Goal: Find contact information: Find contact information

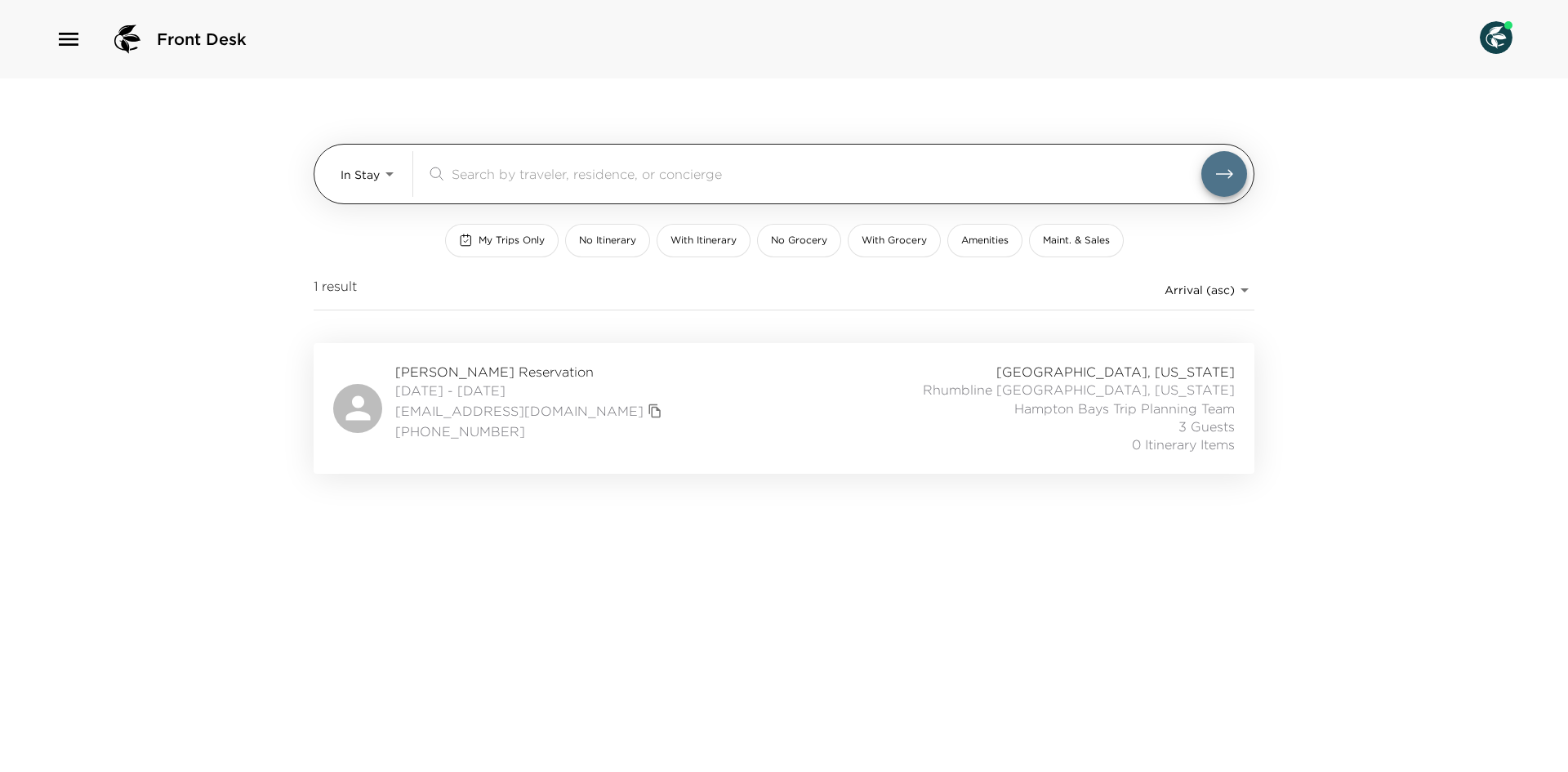
click at [372, 186] on body "Front Desk In Stay In-Stay ​ My Trips Only No Itinerary With Itinerary No Groce…" at bounding box center [784, 386] width 1568 height 772
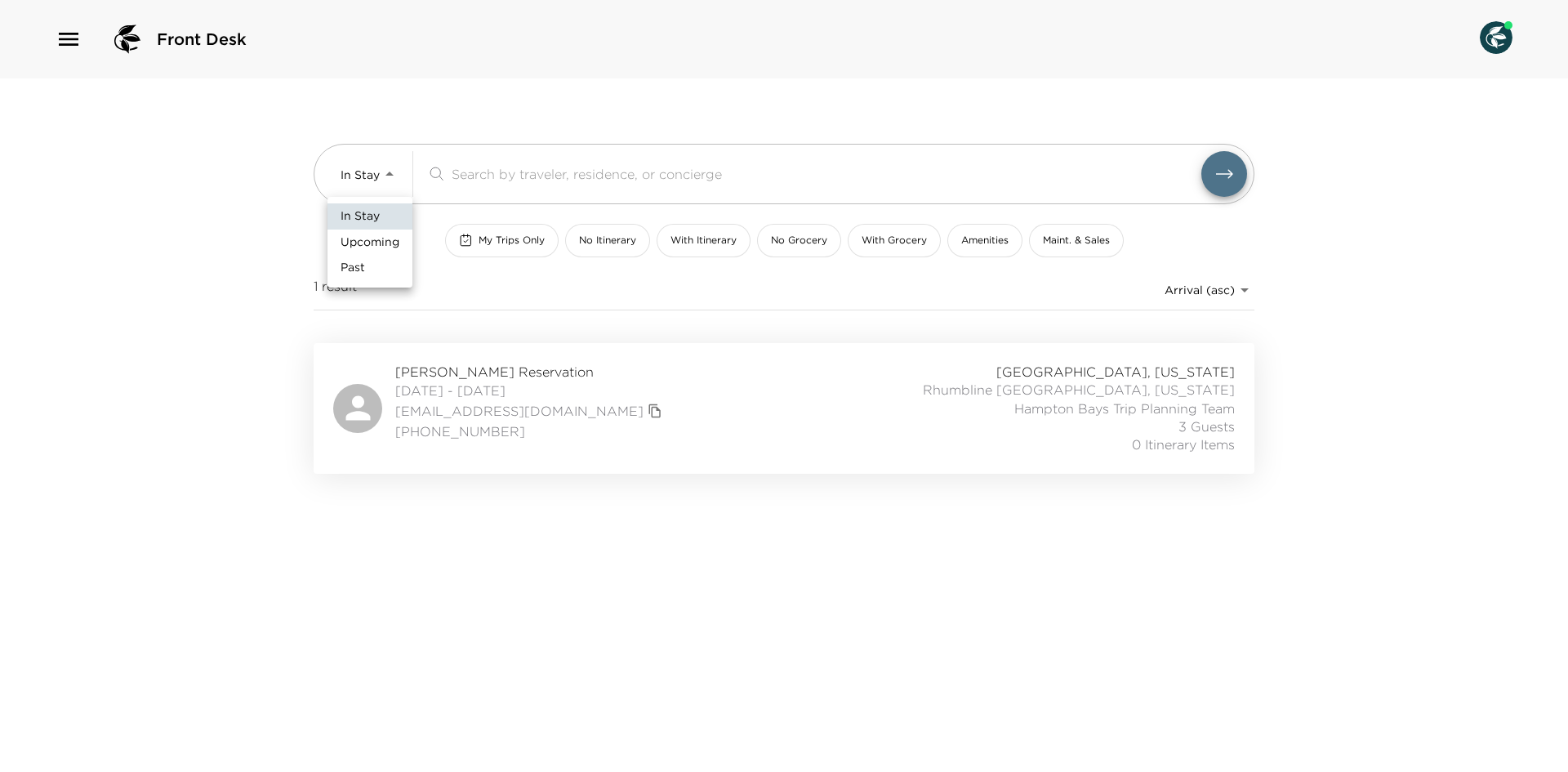
click at [382, 236] on span "Upcoming" at bounding box center [369, 243] width 58 height 16
type input "Upcoming"
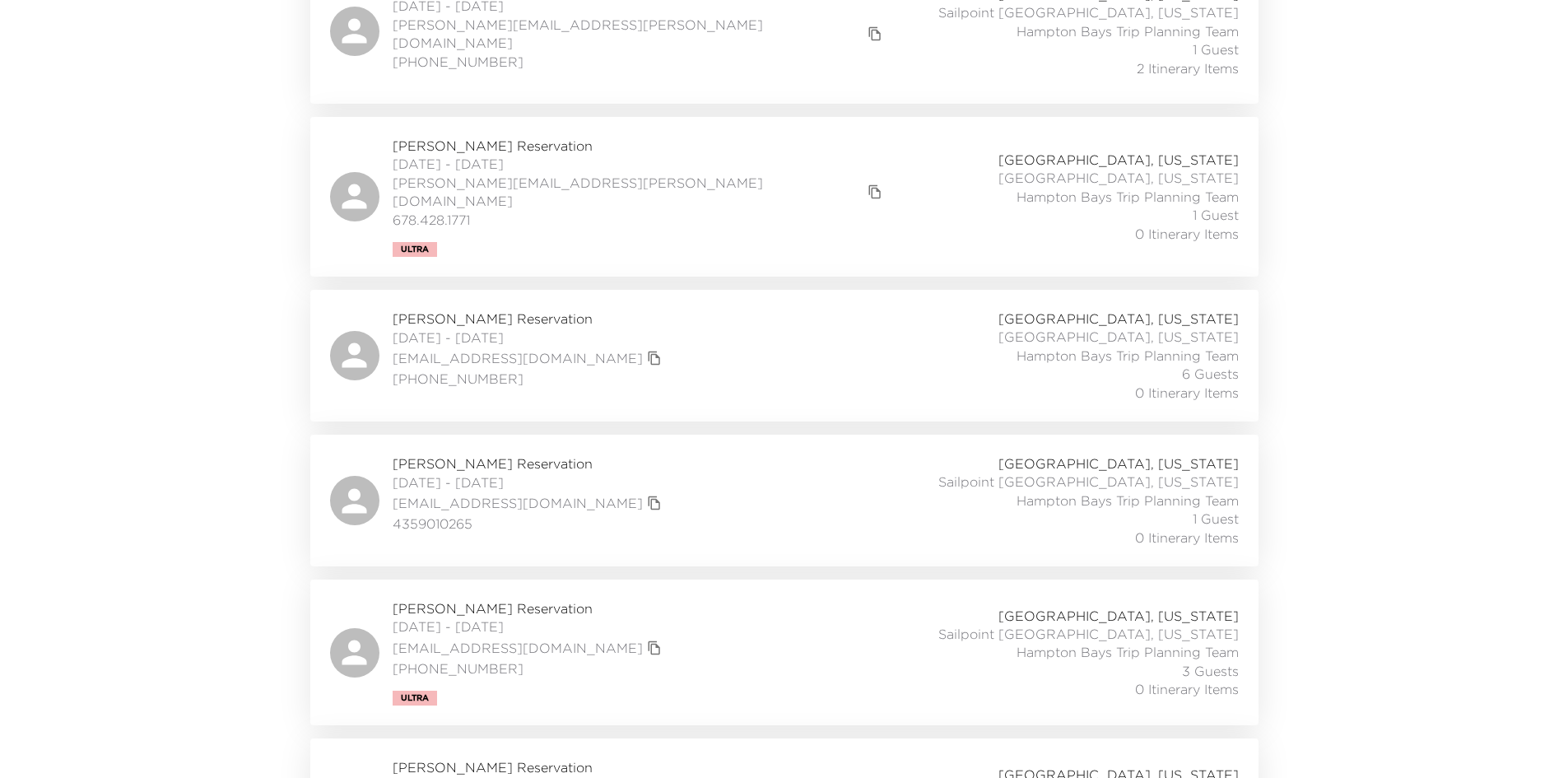
scroll to position [823, 0]
click at [478, 453] on span "Gray Larsen Reservation" at bounding box center [528, 462] width 273 height 18
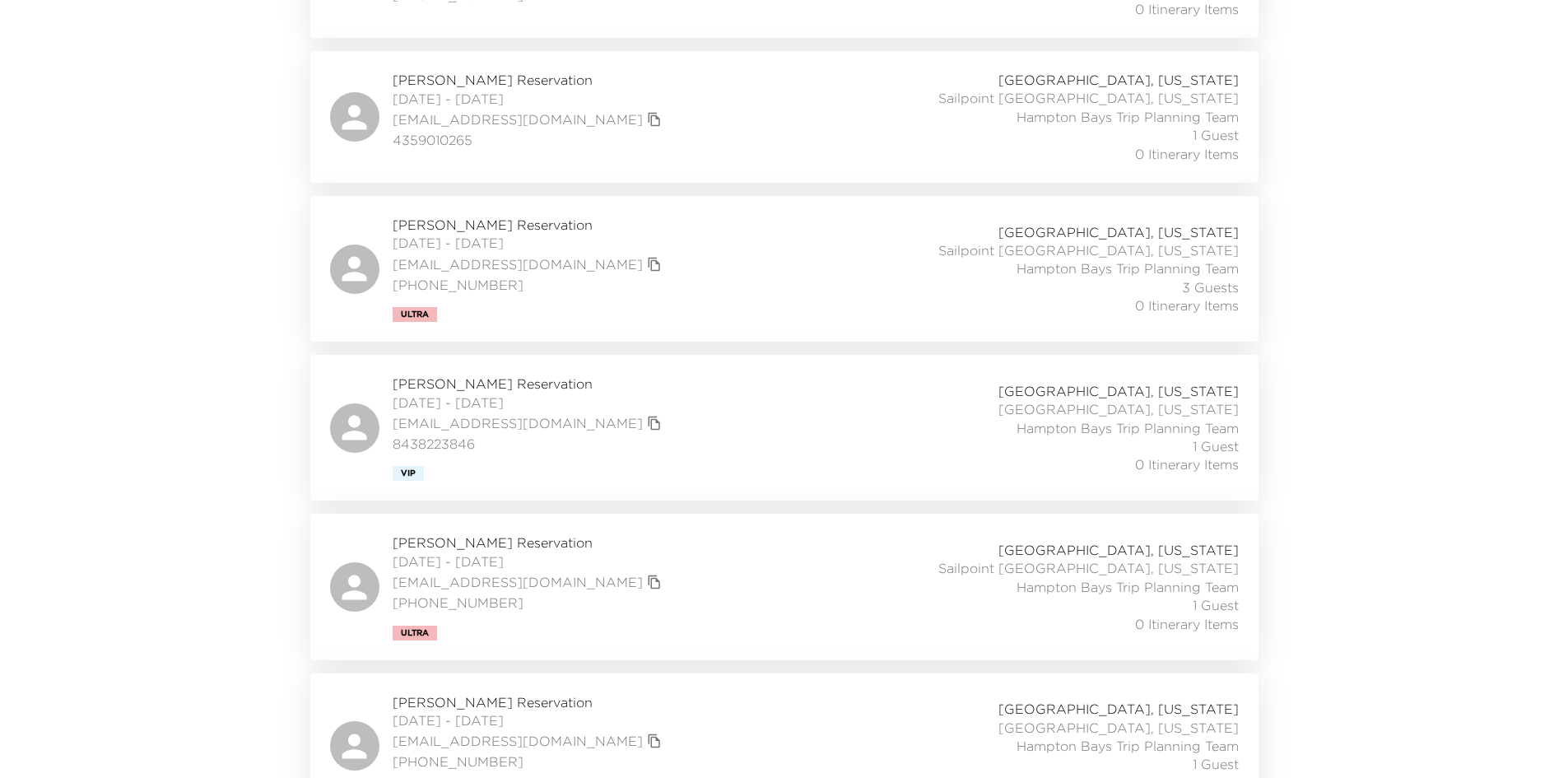
scroll to position [1235, 0]
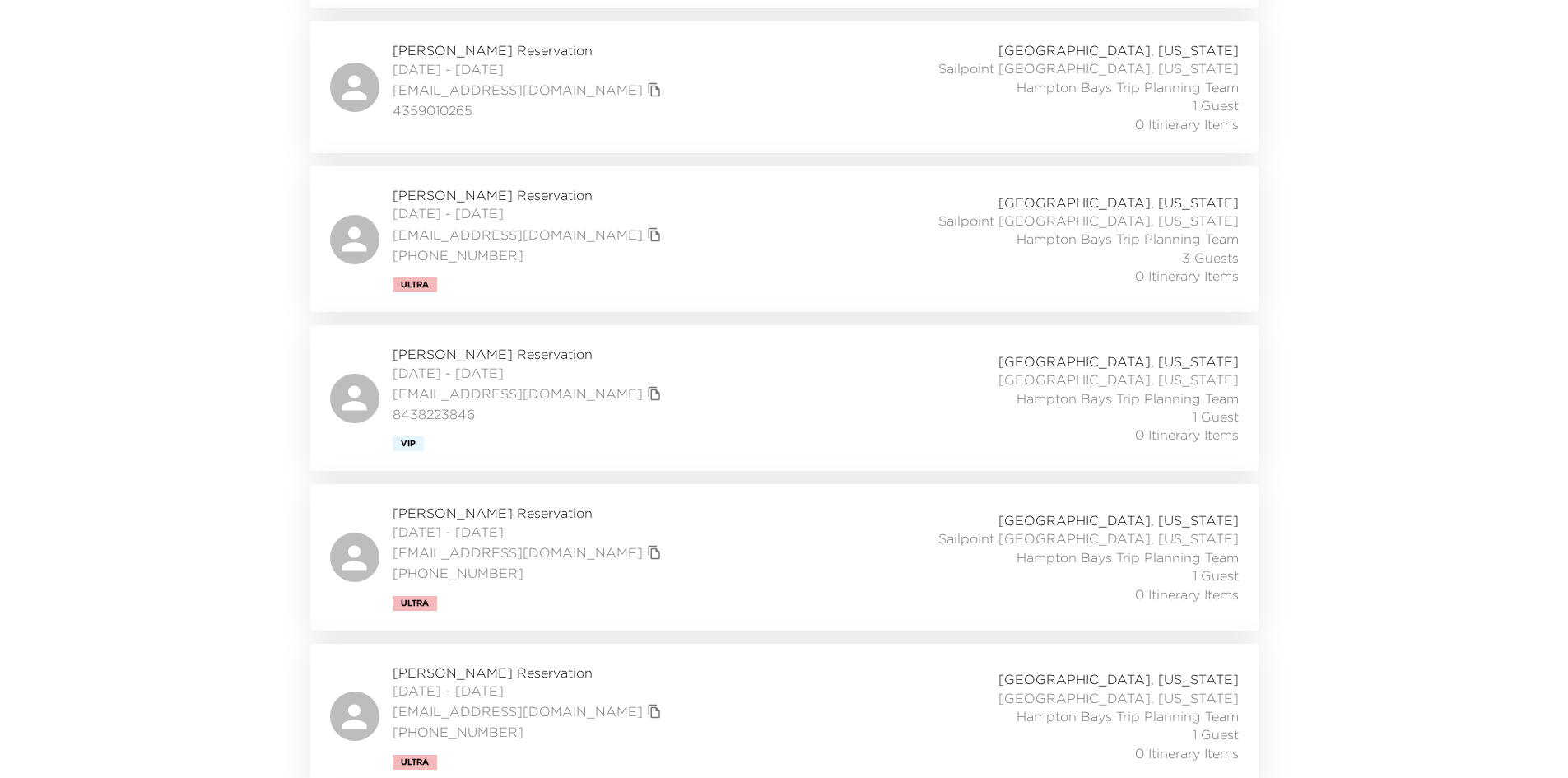
click at [498, 504] on span "Laura Heller Reservation" at bounding box center [528, 512] width 273 height 18
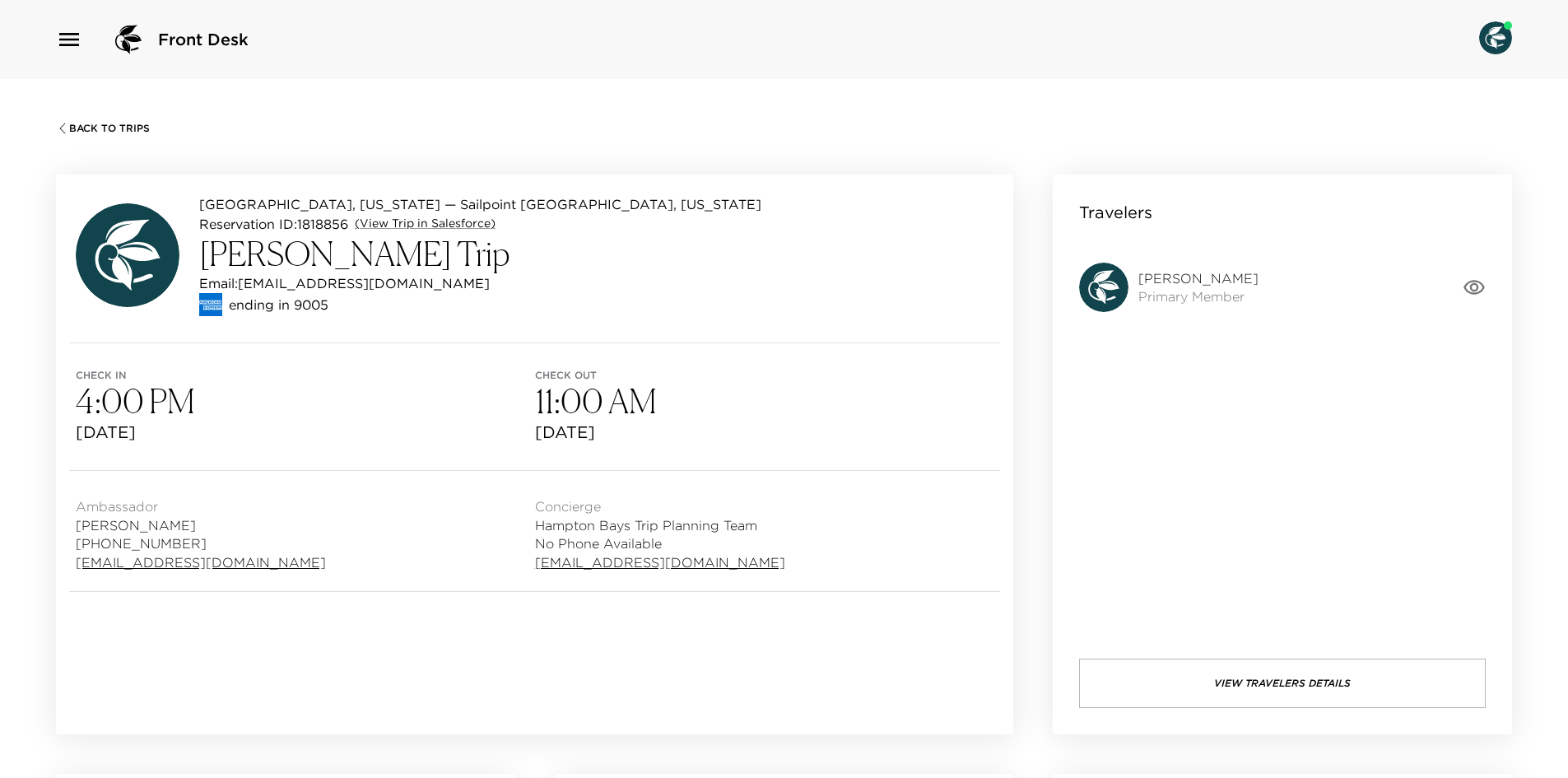
click at [1489, 292] on div "Travelers Gray Larsen Primary Member View Travelers Details" at bounding box center [1282, 454] width 459 height 560
click at [1485, 287] on icon "button" at bounding box center [1474, 287] width 23 height 23
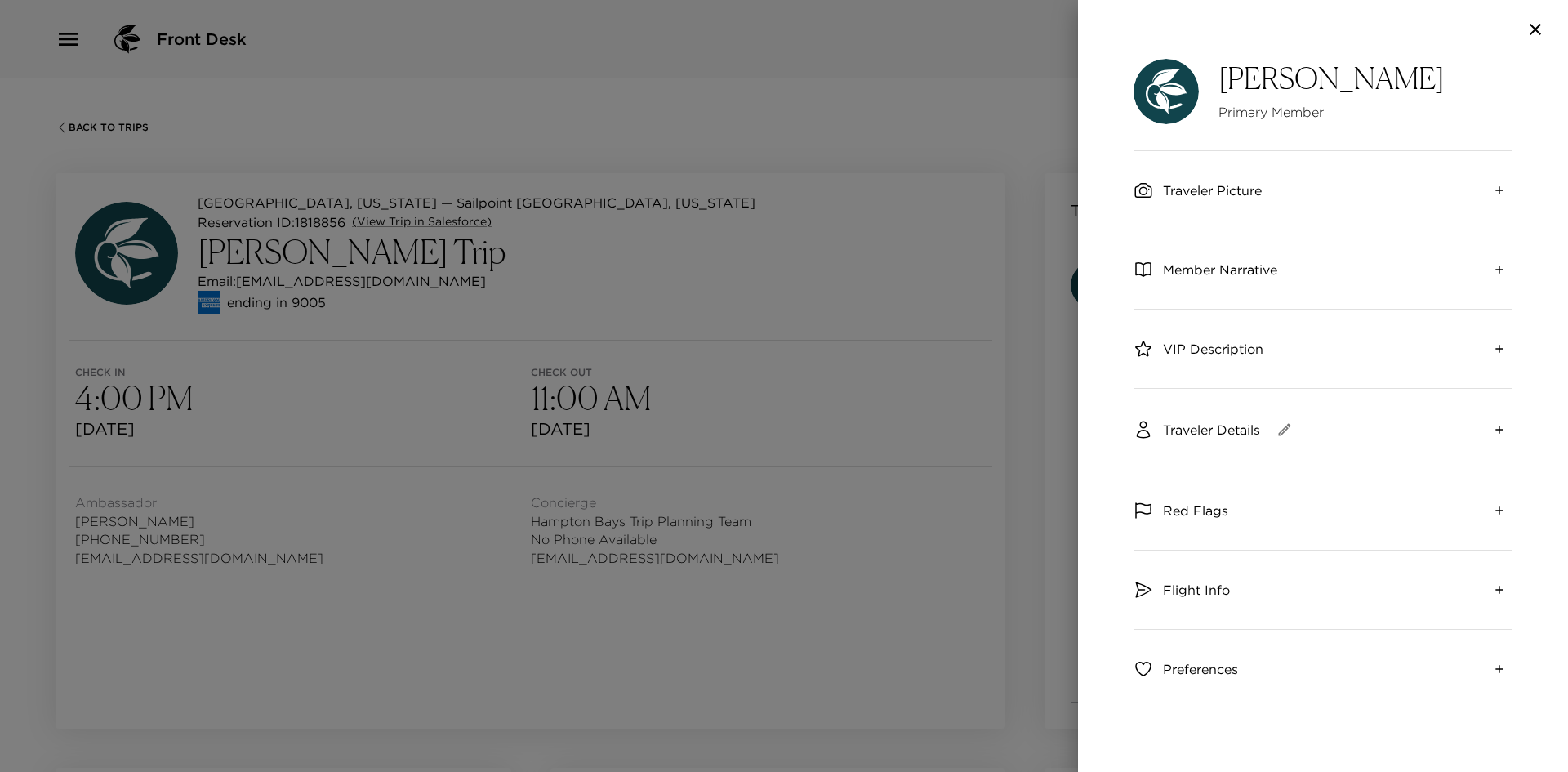
click at [1214, 278] on span "Member Narrative" at bounding box center [1219, 269] width 114 height 18
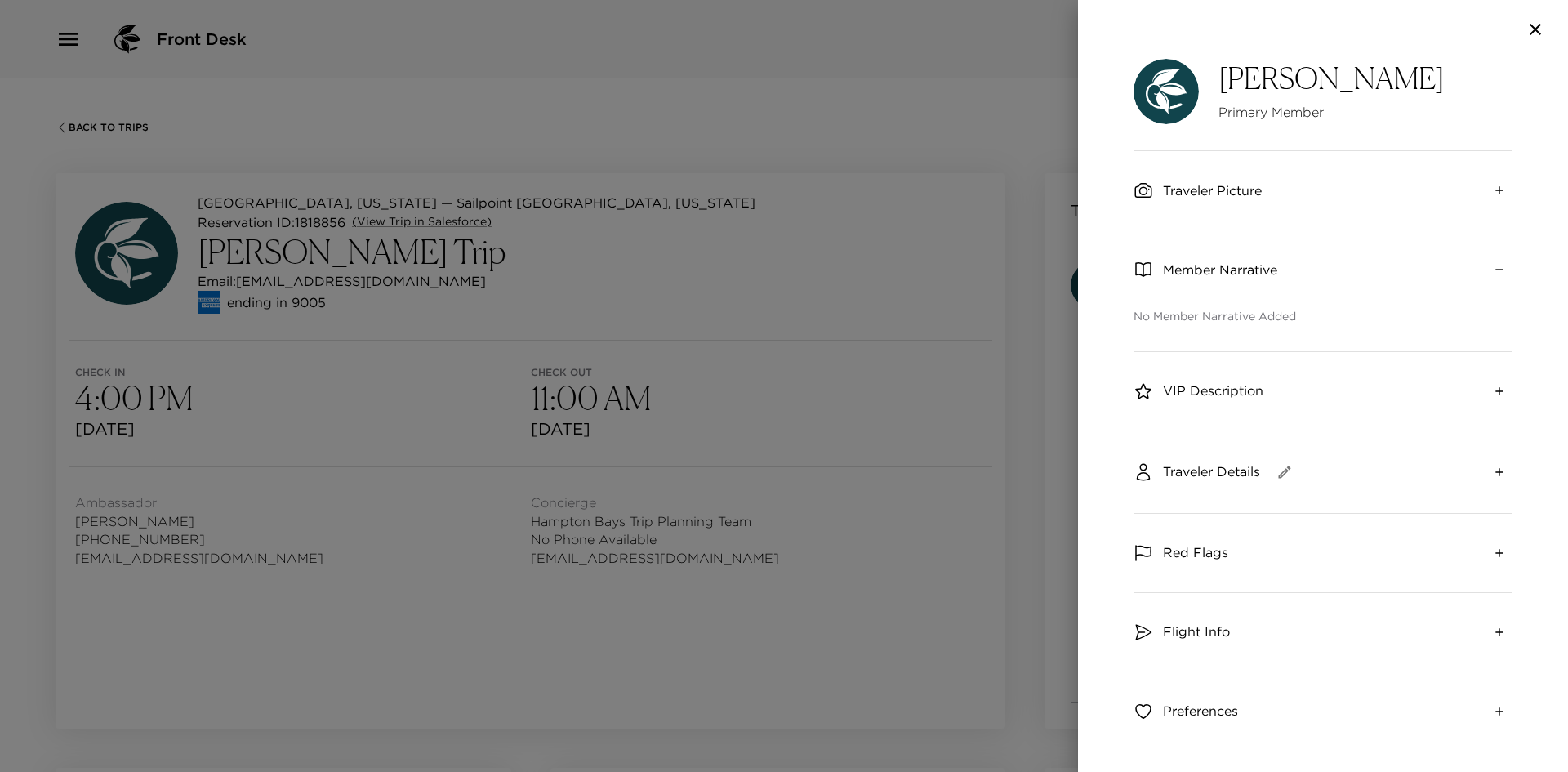
click at [1214, 269] on span "Member Narrative" at bounding box center [1219, 269] width 114 height 18
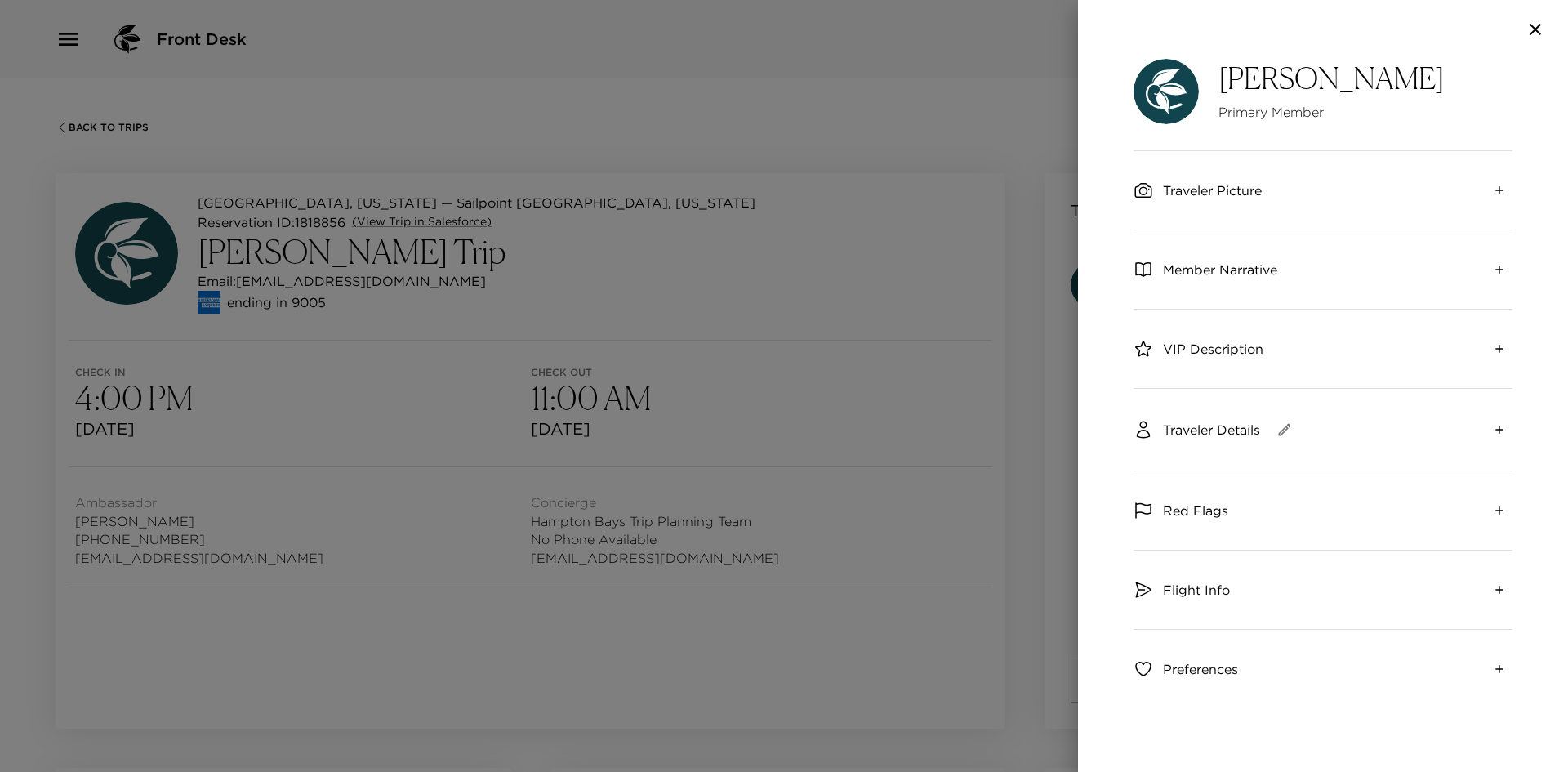
click at [1215, 185] on span "Traveler Picture" at bounding box center [1211, 190] width 99 height 18
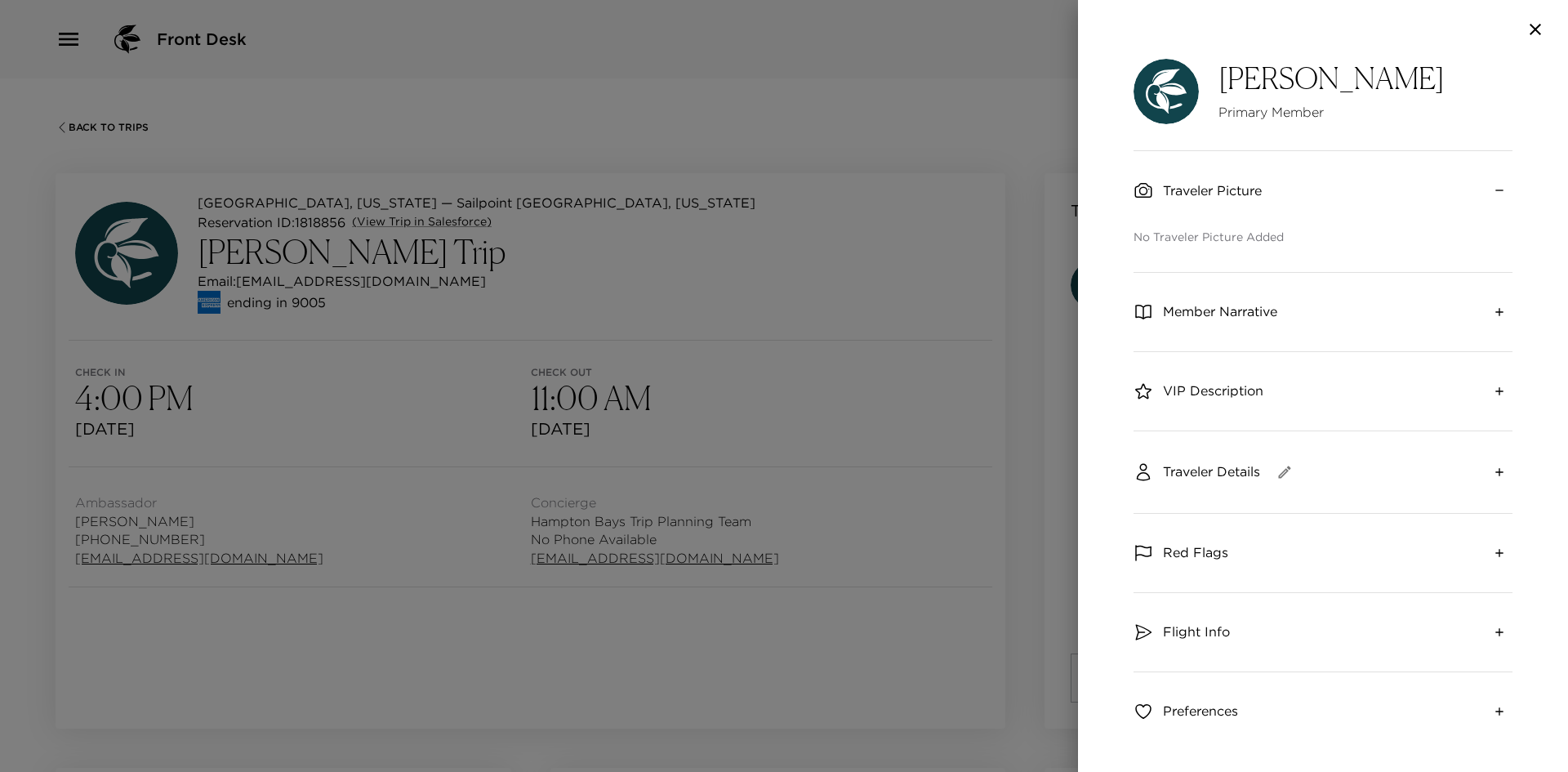
click at [1228, 396] on span "VIP Description" at bounding box center [1212, 390] width 101 height 18
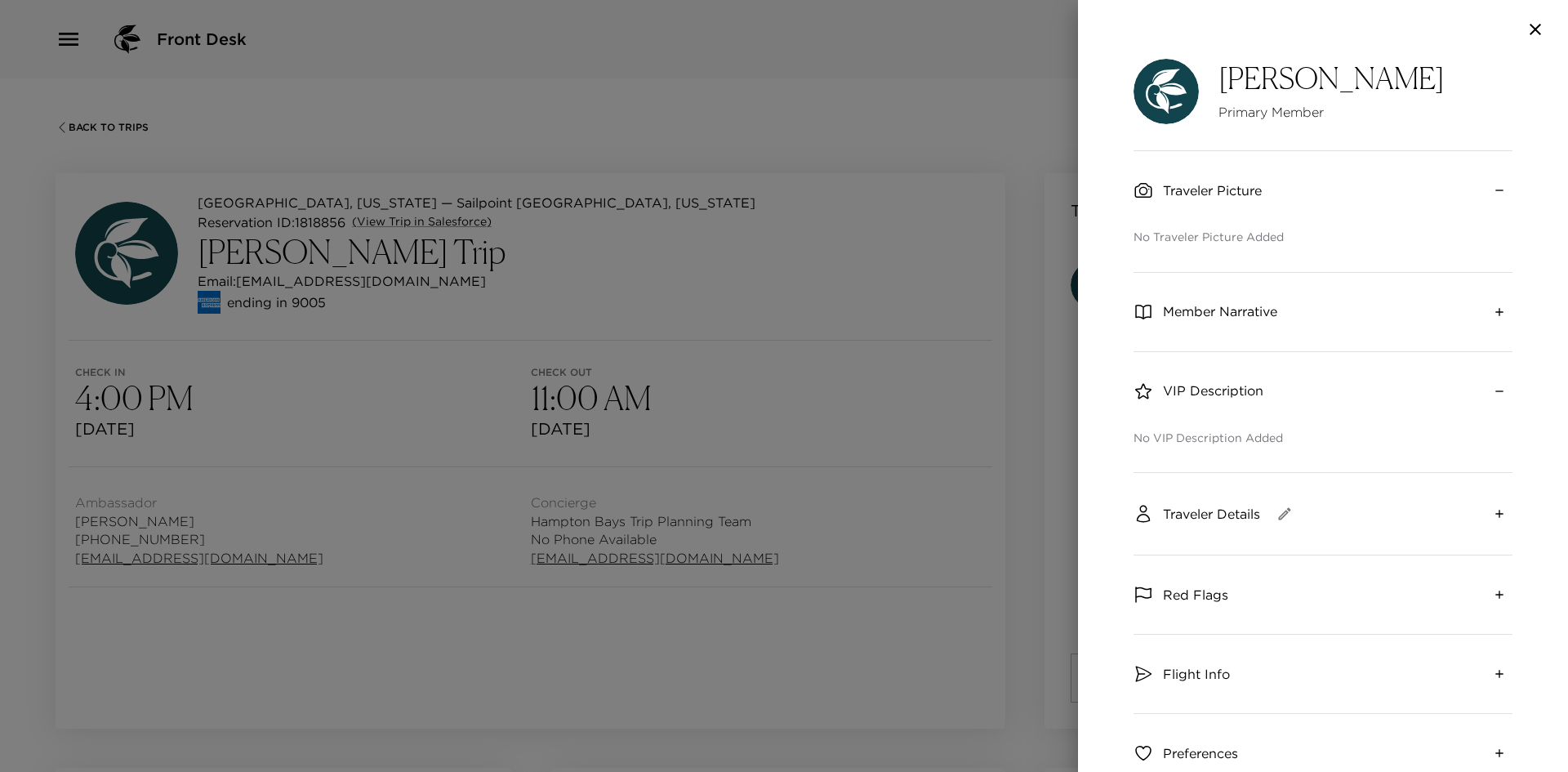
click at [1210, 510] on span "Traveler Details" at bounding box center [1211, 514] width 97 height 18
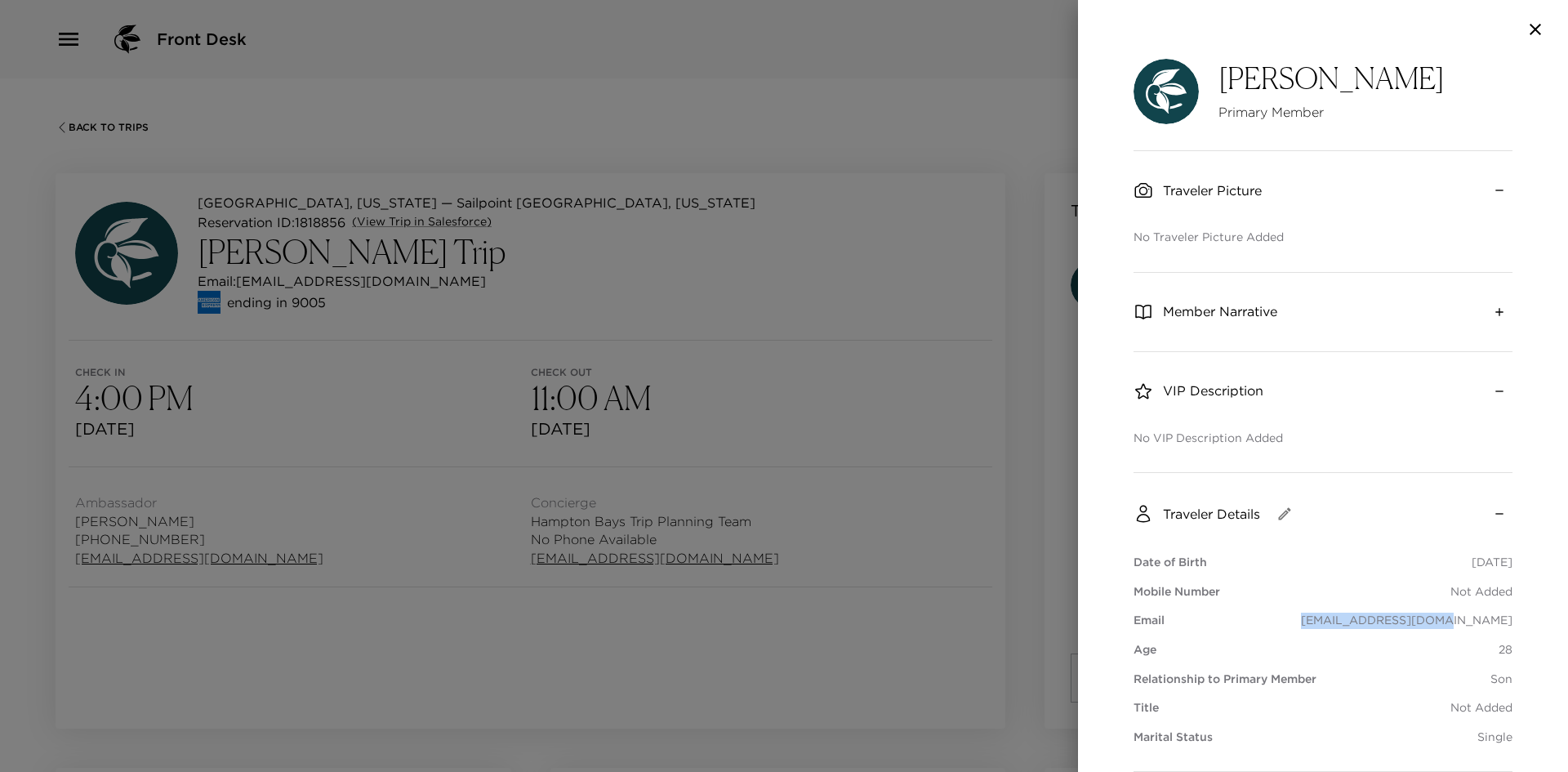
drag, startPoint x: 1368, startPoint y: 633, endPoint x: 1513, endPoint y: 618, distance: 145.8
click at [1513, 618] on div "Gray Larsen Primary Member Traveler Picture No Traveler Picture Added Member Na…" at bounding box center [1323, 415] width 490 height 714
copy p "[EMAIL_ADDRESS][DOMAIN_NAME]"
click at [935, 141] on div at bounding box center [784, 386] width 1568 height 772
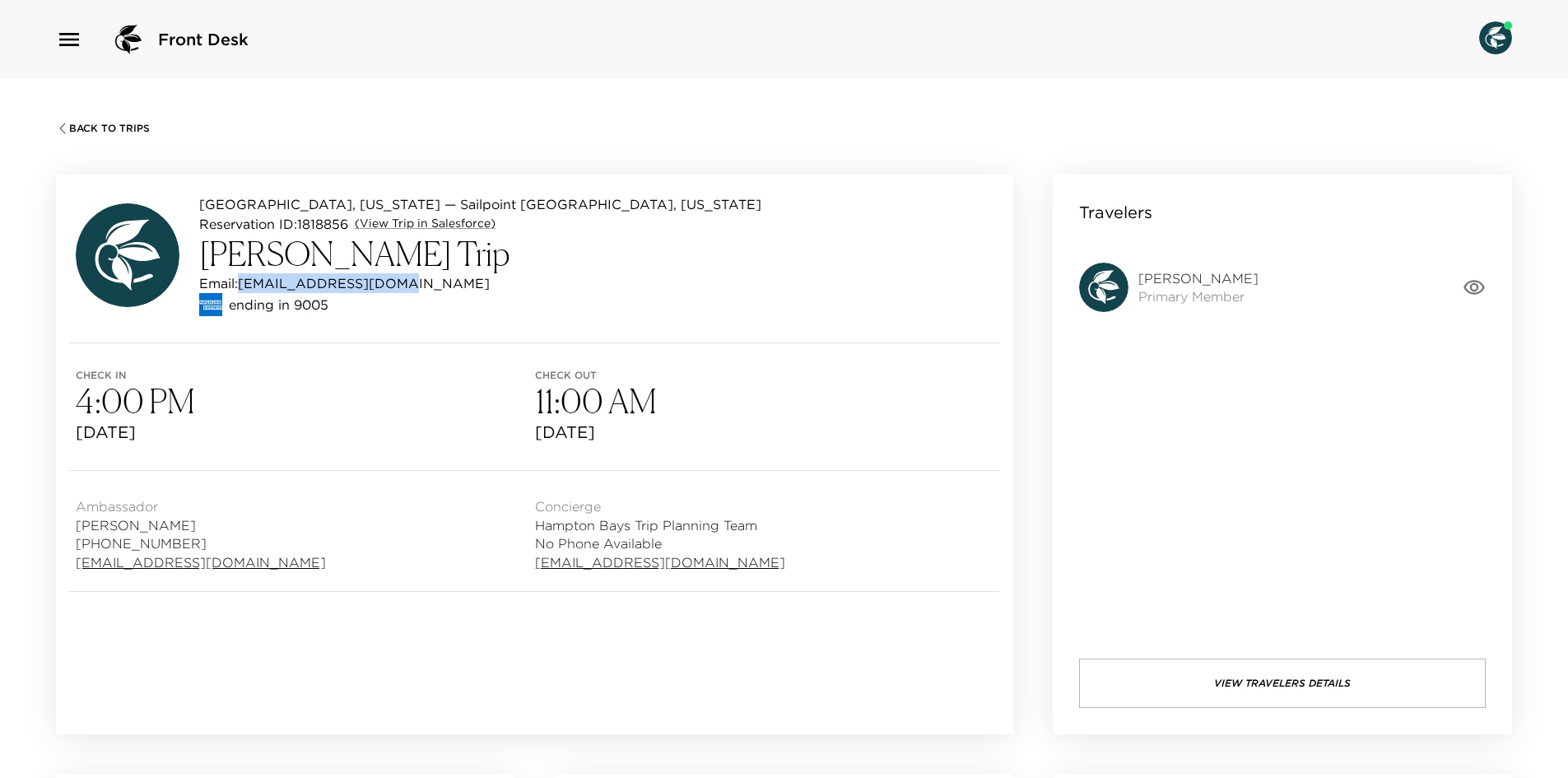
drag, startPoint x: 415, startPoint y: 278, endPoint x: 242, endPoint y: 287, distance: 173.2
click at [242, 287] on div "Email: [EMAIL_ADDRESS][DOMAIN_NAME]" at bounding box center [480, 283] width 562 height 19
copy p "[EMAIL_ADDRESS][DOMAIN_NAME]"
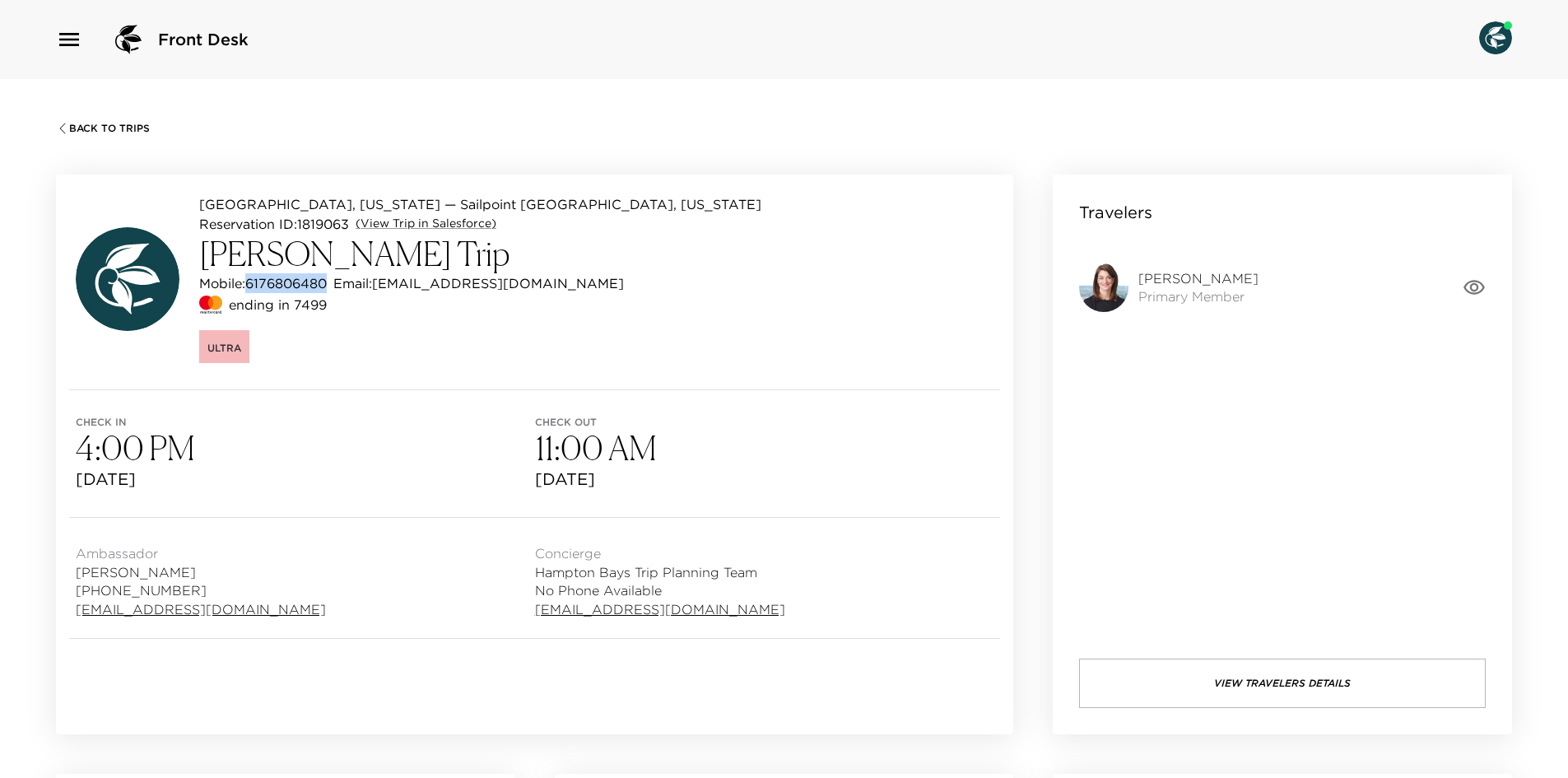
drag, startPoint x: 331, startPoint y: 279, endPoint x: 252, endPoint y: 282, distance: 79.1
click at [252, 282] on p "Mobile: [PHONE_NUMBER]" at bounding box center [263, 283] width 128 height 19
copy p "6176806480"
drag, startPoint x: 570, startPoint y: 286, endPoint x: 381, endPoint y: 287, distance: 189.0
click at [381, 287] on div "Mobile: 6176806480 Email: langelini@hinckleyallen.com" at bounding box center [480, 283] width 562 height 19
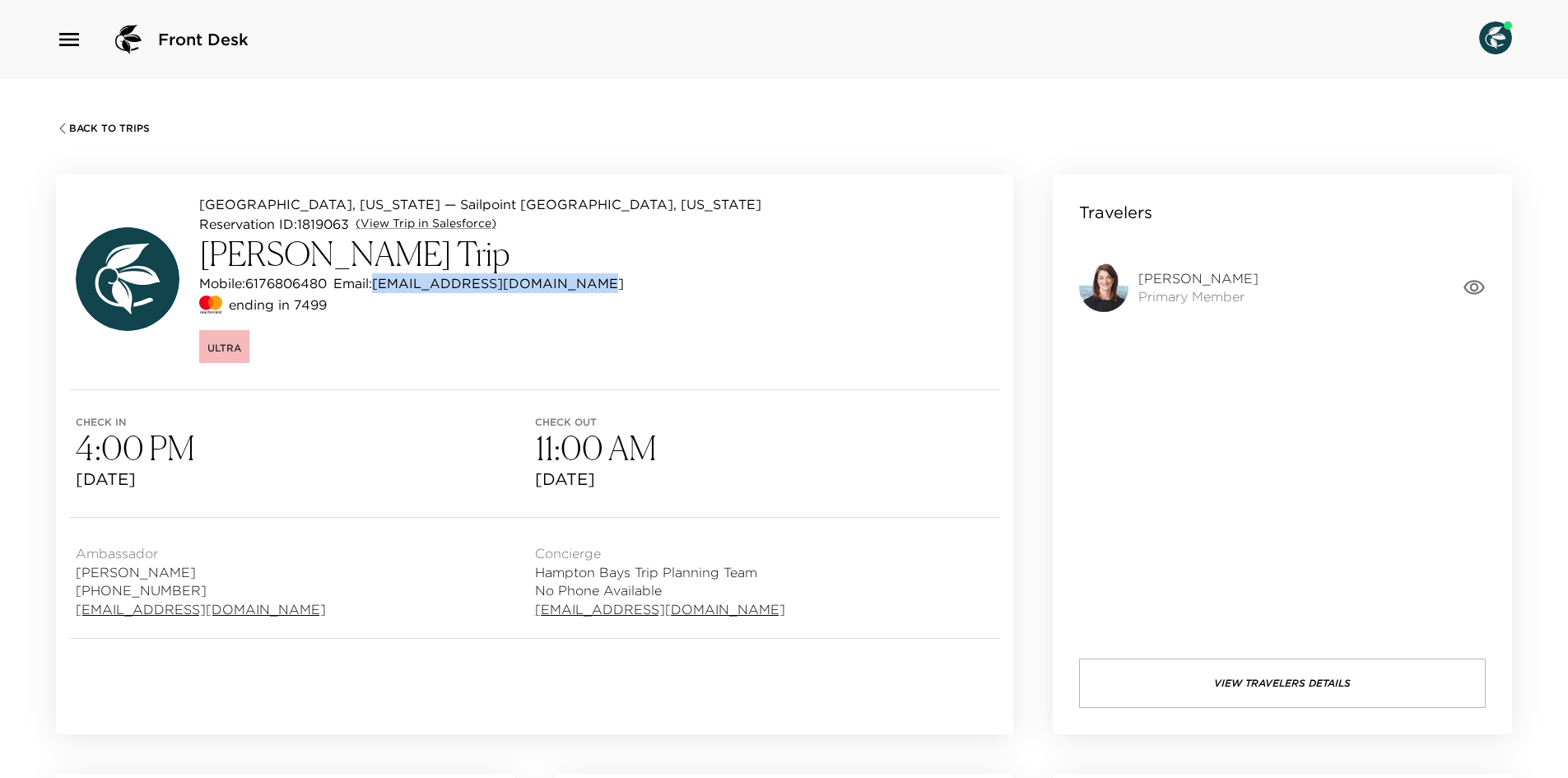
copy p "langelini@hinckleyallen.com"
click at [701, 289] on div "Hampton Bays, New York — Sailpoint Hampton Bays, New York Reservation ID: 18190…" at bounding box center [534, 282] width 957 height 215
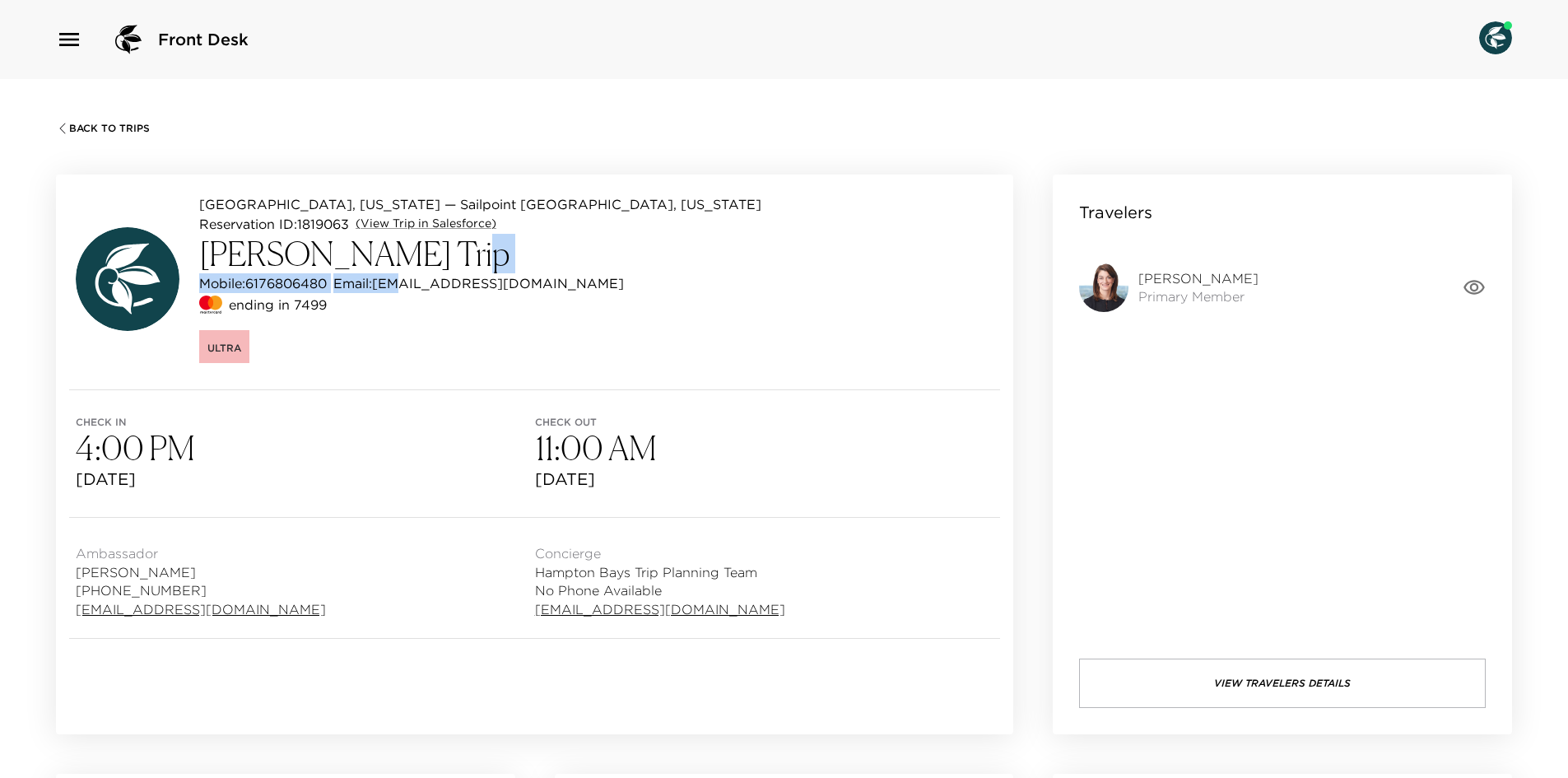
drag, startPoint x: 563, startPoint y: 276, endPoint x: 406, endPoint y: 287, distance: 157.4
click at [403, 287] on div "Hampton Bays, New York — Sailpoint Hampton Bays, New York Reservation ID: 18190…" at bounding box center [480, 278] width 562 height 169
click at [427, 287] on p "Email: langelini@hinckleyallen.com" at bounding box center [478, 283] width 291 height 19
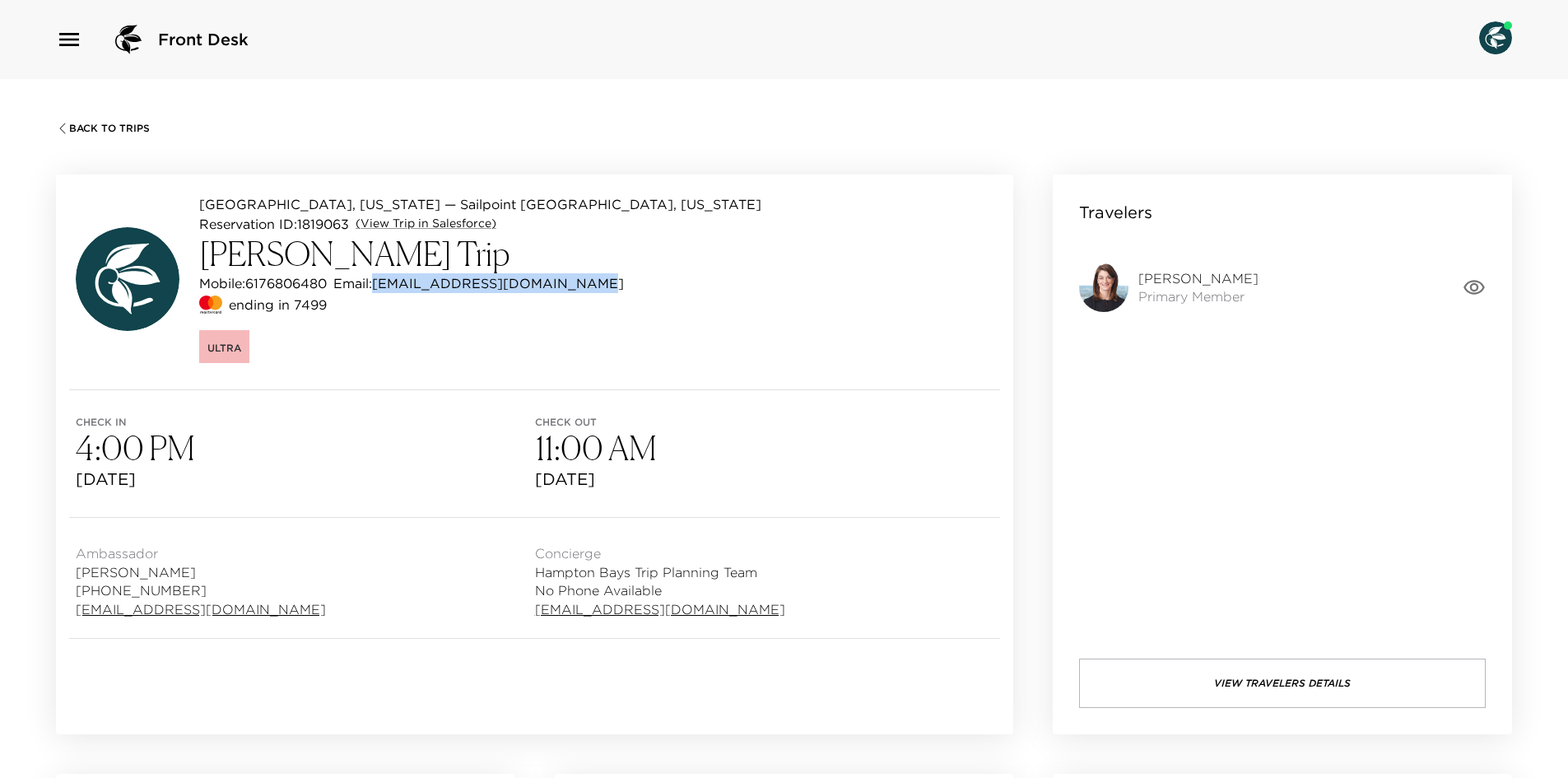
drag, startPoint x: 568, startPoint y: 282, endPoint x: 381, endPoint y: 284, distance: 187.0
click at [381, 284] on div "Mobile: 6176806480 Email: langelini@hinckleyallen.com" at bounding box center [480, 283] width 562 height 19
copy p "langelini@hinckleyallen.com"
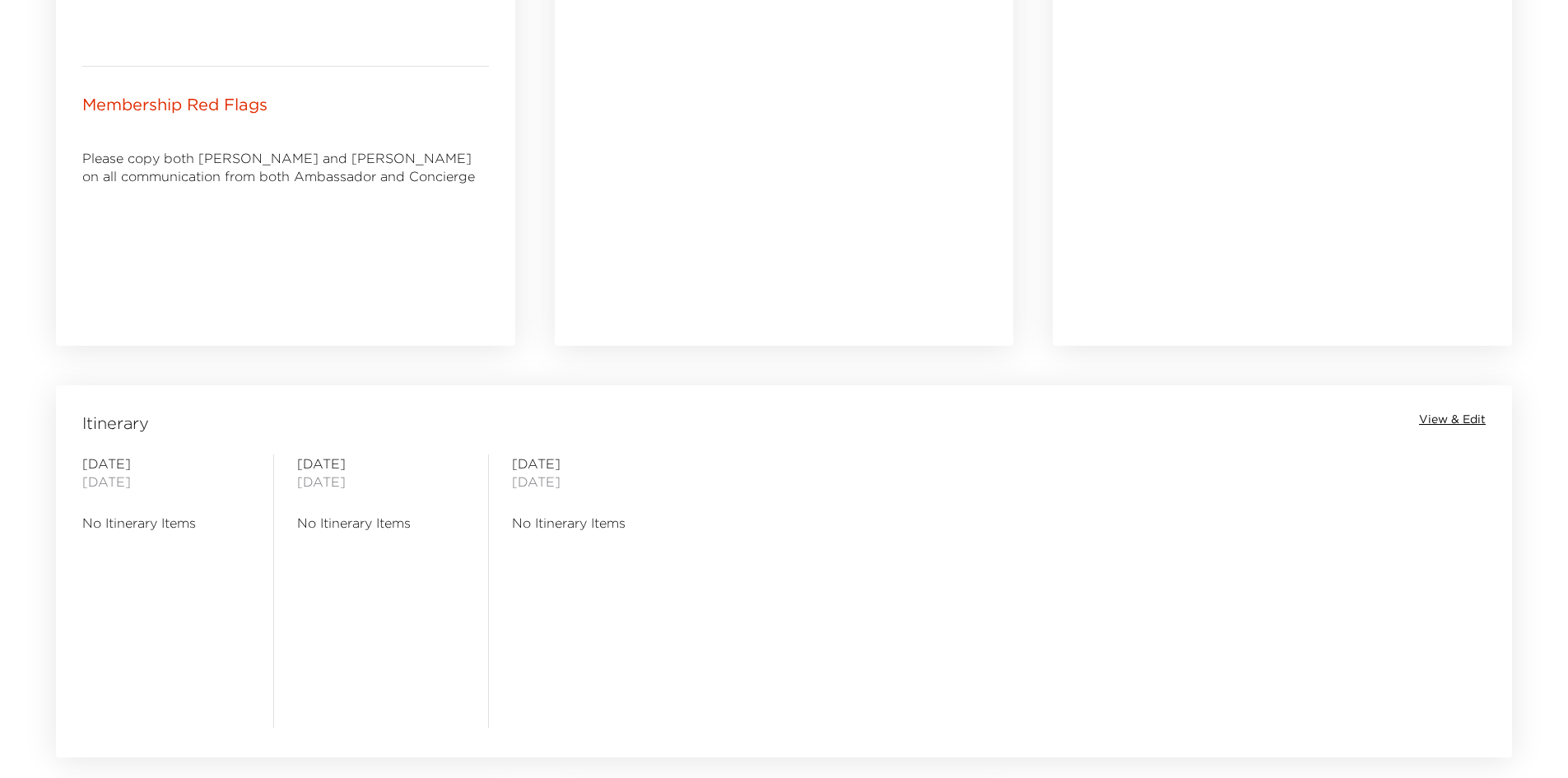
scroll to position [741, 0]
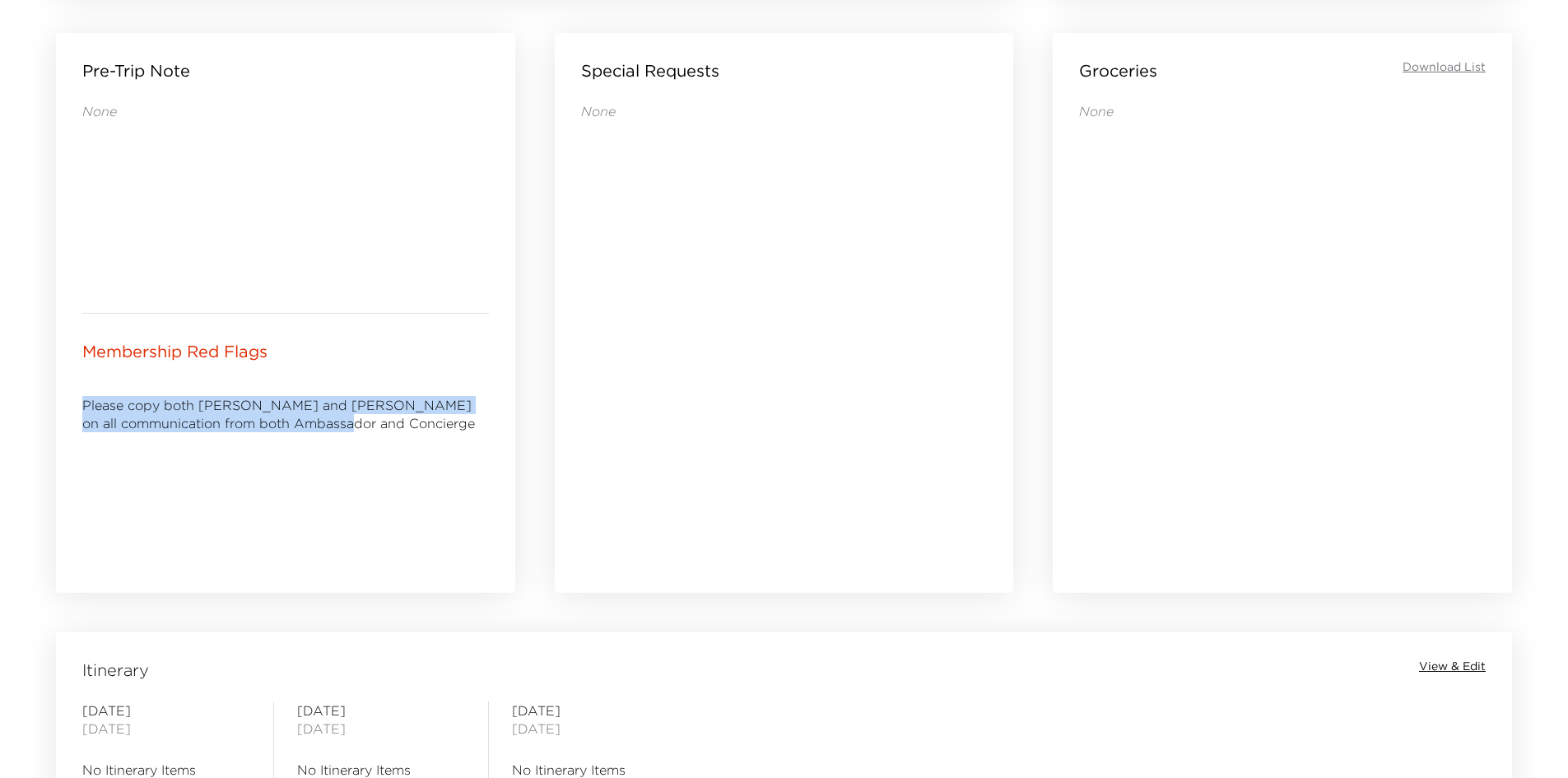
drag, startPoint x: 307, startPoint y: 423, endPoint x: 60, endPoint y: 402, distance: 247.9
click at [60, 402] on div "Membership Red Flags Please copy both Laura and Jake on all communication from …" at bounding box center [285, 454] width 459 height 280
copy p "Please copy both Laura and Jake on all communication from both Ambassador and C…"
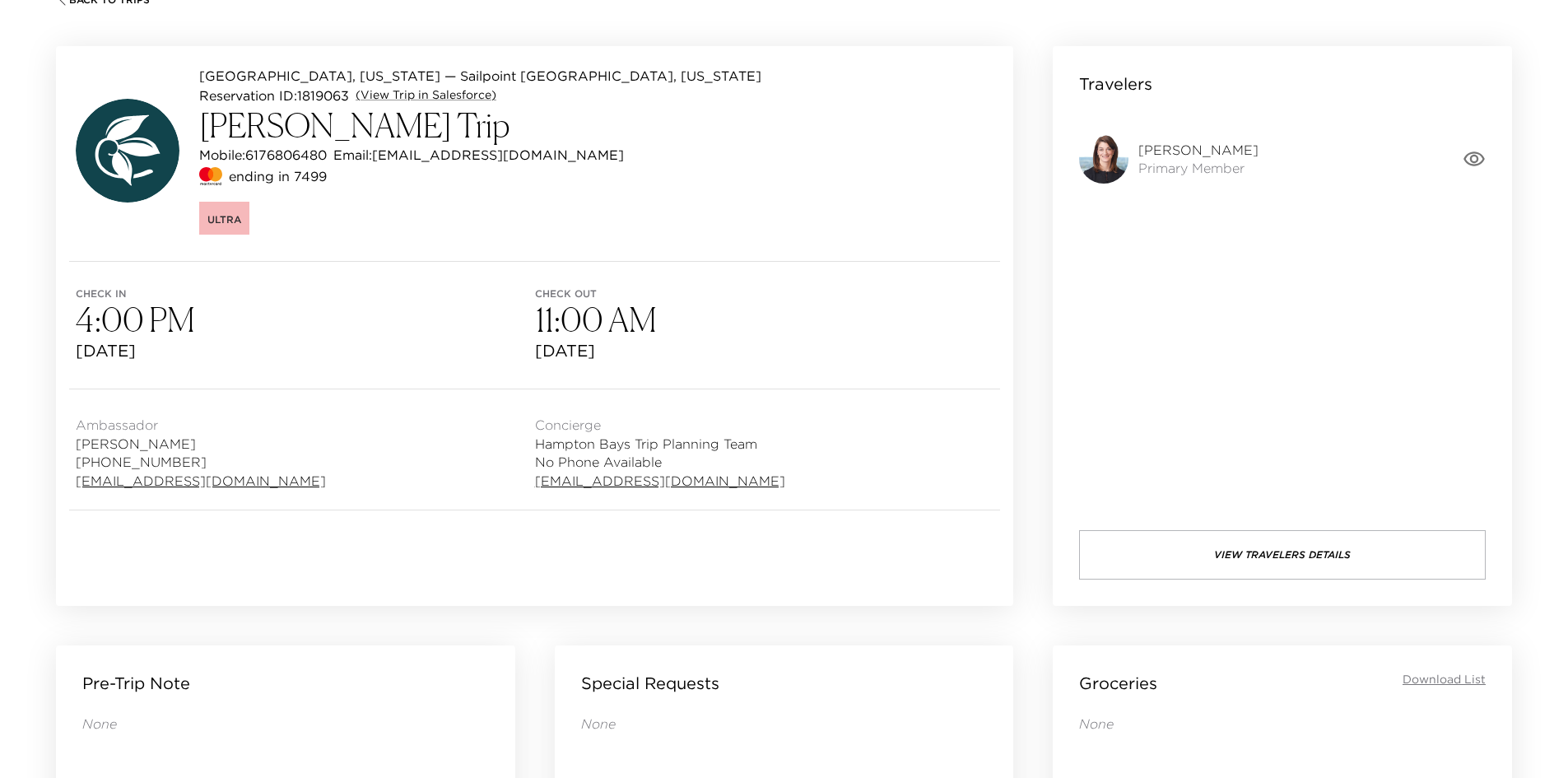
scroll to position [0, 0]
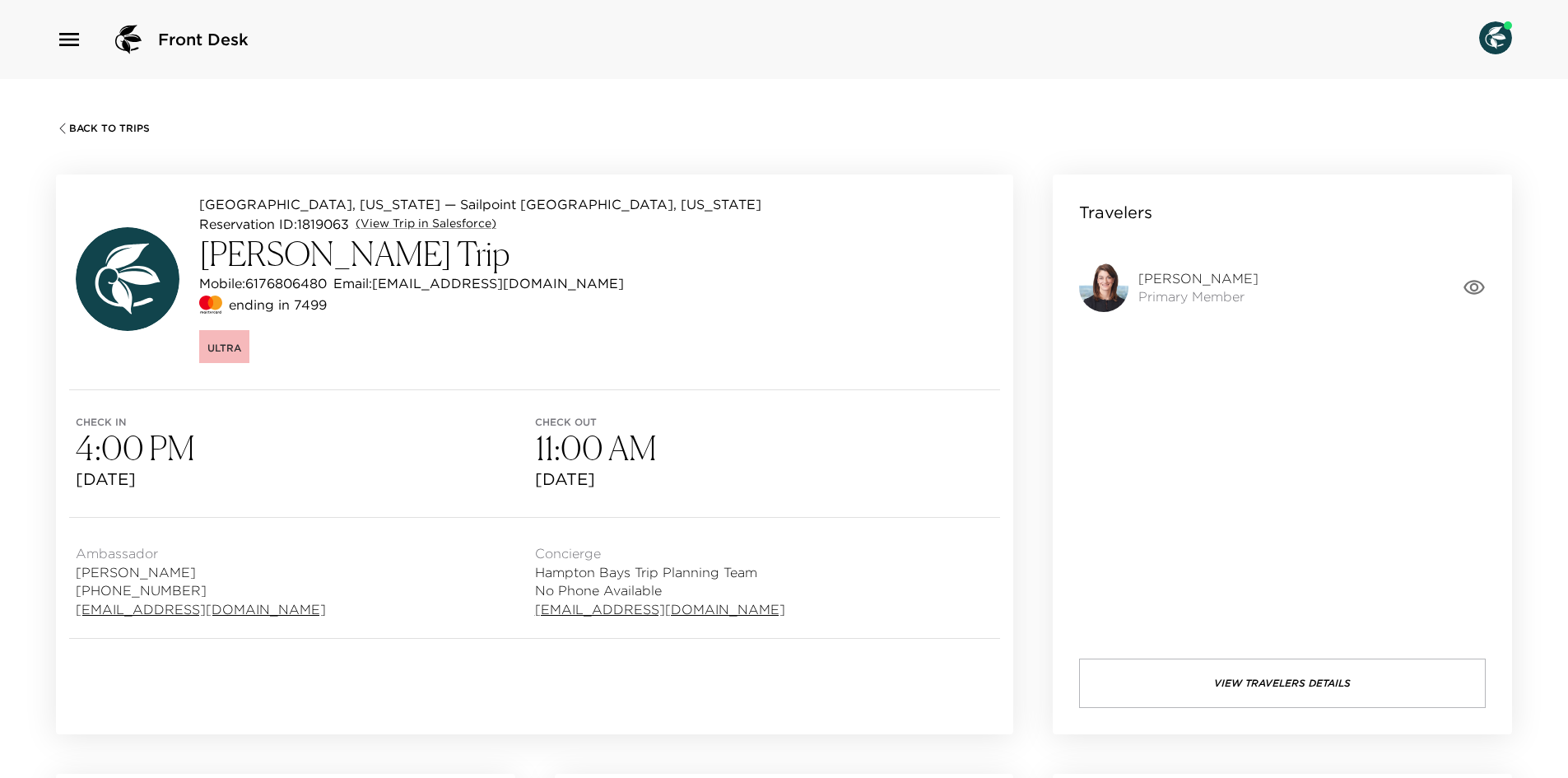
click at [462, 363] on div "Hampton Bays, New York — Sailpoint Hampton Bays, New York Reservation ID: 18190…" at bounding box center [534, 282] width 957 height 215
click at [1477, 287] on icon "button" at bounding box center [1474, 287] width 21 height 14
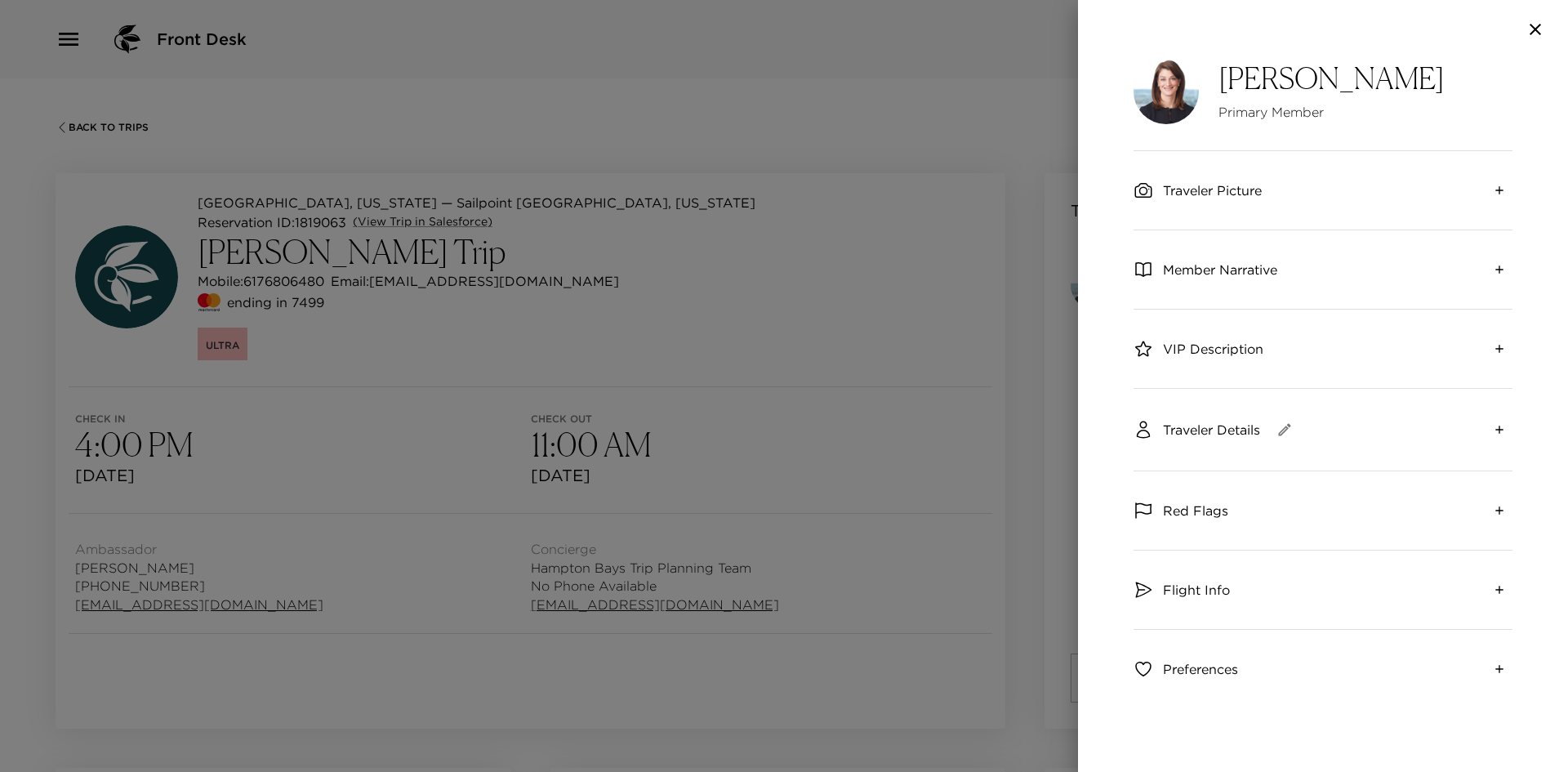
click at [1211, 275] on span "Member Narrative" at bounding box center [1219, 269] width 114 height 18
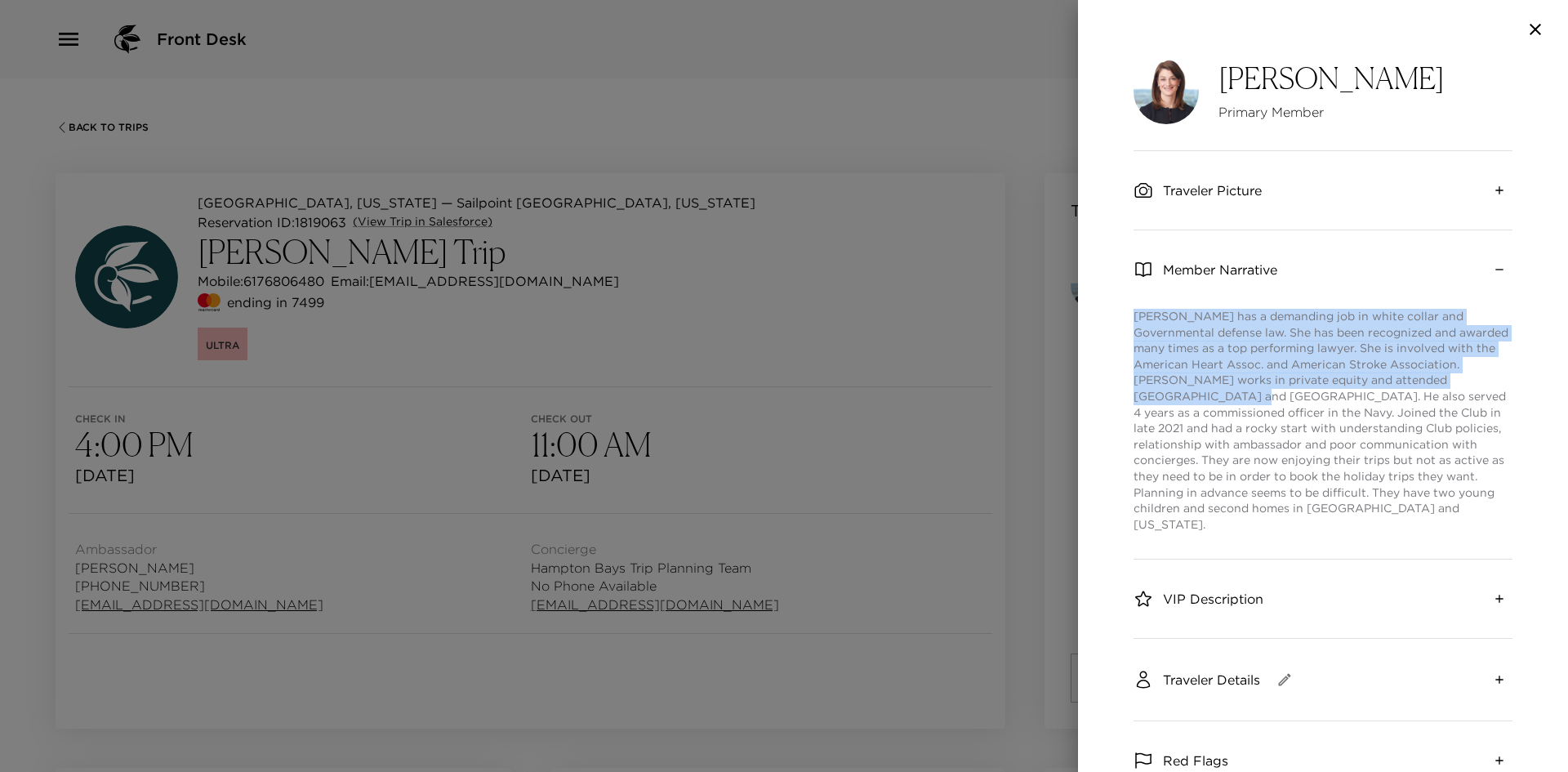
drag, startPoint x: 1133, startPoint y: 316, endPoint x: 1176, endPoint y: 401, distance: 95.3
click at [1176, 401] on div "Laura Heller Primary Member Traveler Picture Member Narrative Laura has a deman…" at bounding box center [1323, 415] width 490 height 714
copy p "Laura has a demanding job in white collar and Governmental defense law. She has…"
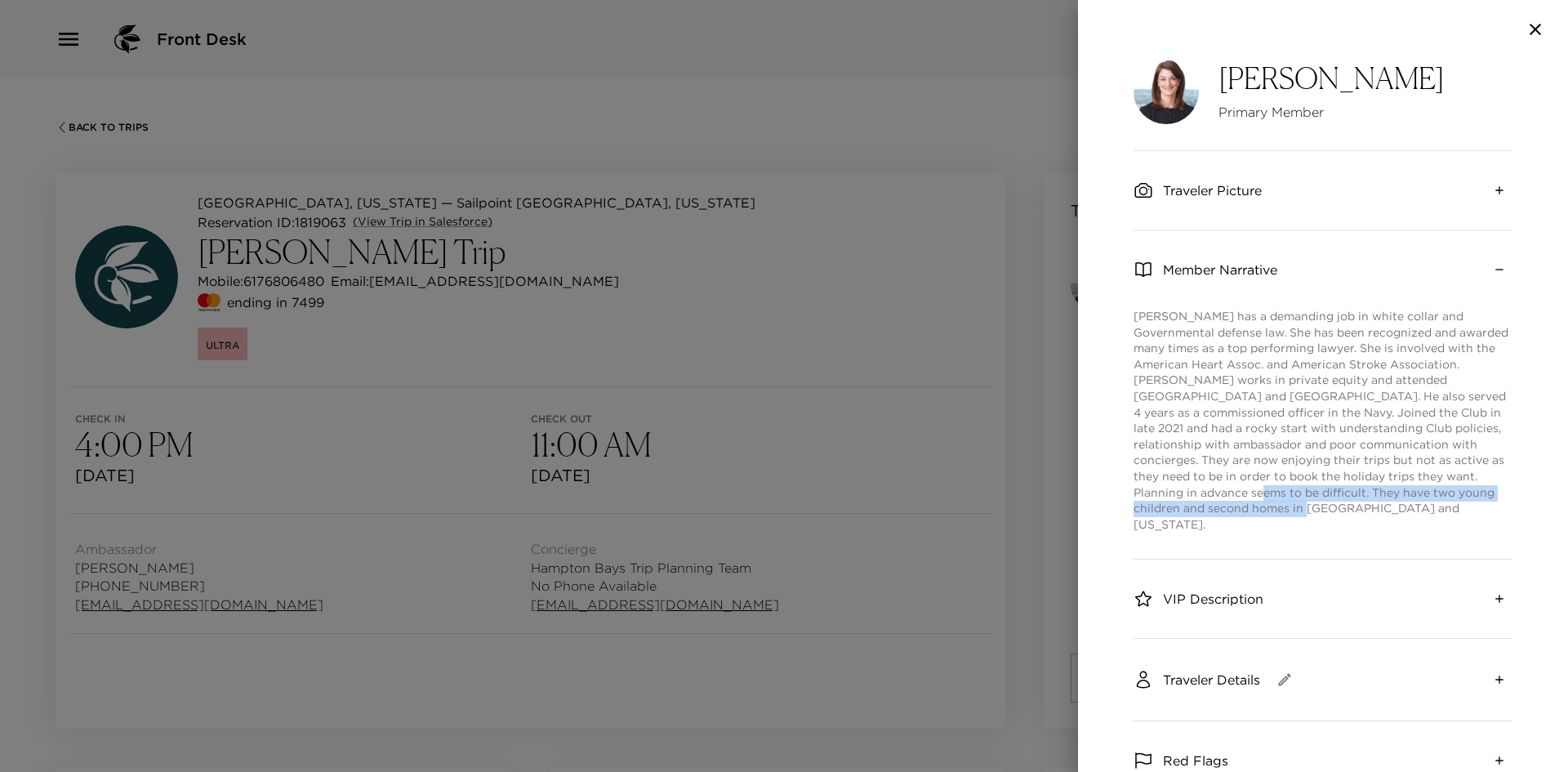
drag, startPoint x: 1184, startPoint y: 493, endPoint x: 1274, endPoint y: 511, distance: 91.8
click at [1274, 511] on p "Laura has a demanding job in white collar and Governmental defense law. She has…" at bounding box center [1323, 420] width 379 height 223
copy p "They have two young children and second homes in Cape Cod and Vermont."
click at [1026, 153] on div at bounding box center [784, 386] width 1568 height 772
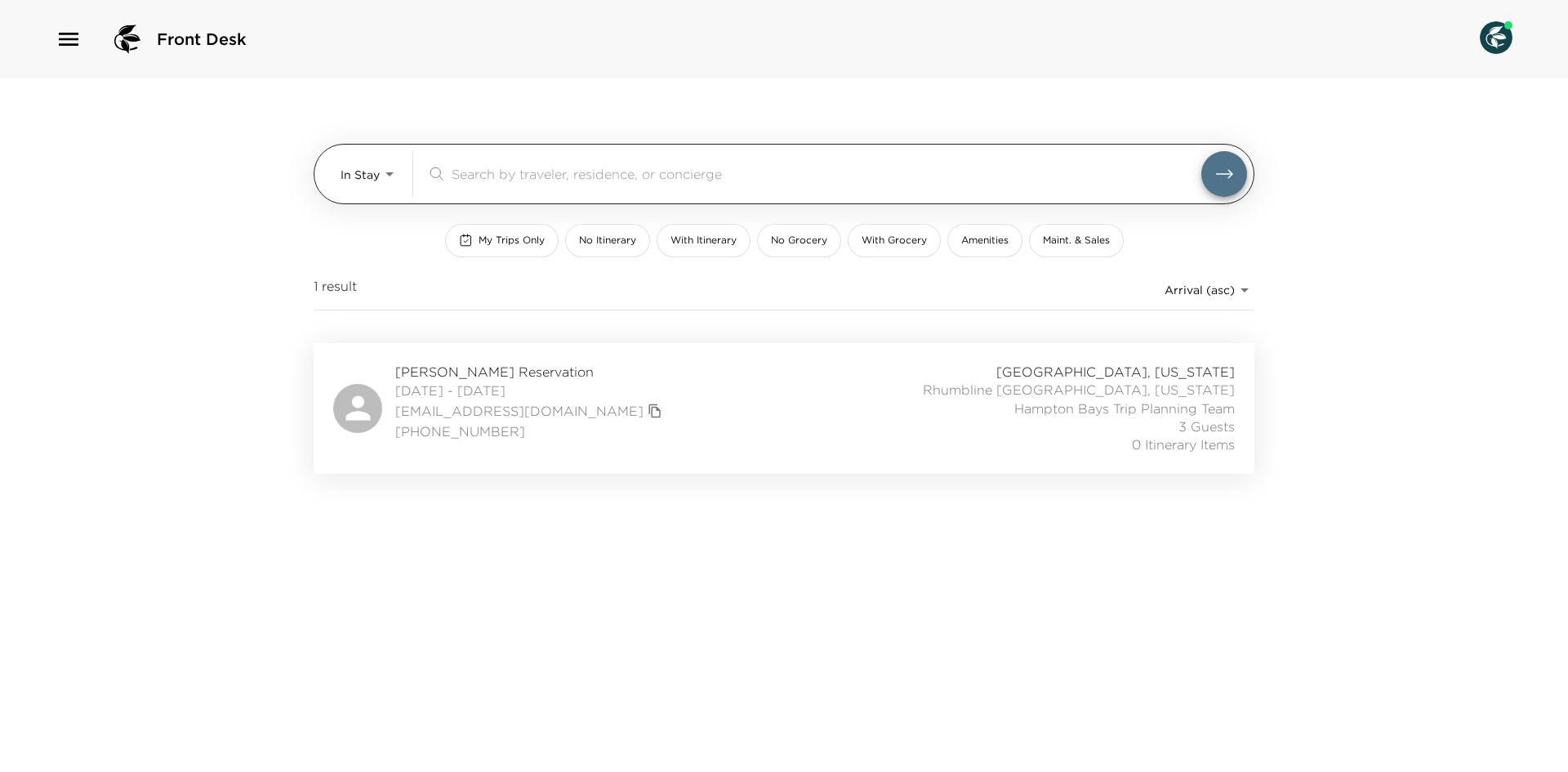
click at [390, 175] on body "Front Desk In Stay In-Stay ​ My Trips Only No Itinerary With Itinerary No Groce…" at bounding box center [784, 386] width 1568 height 772
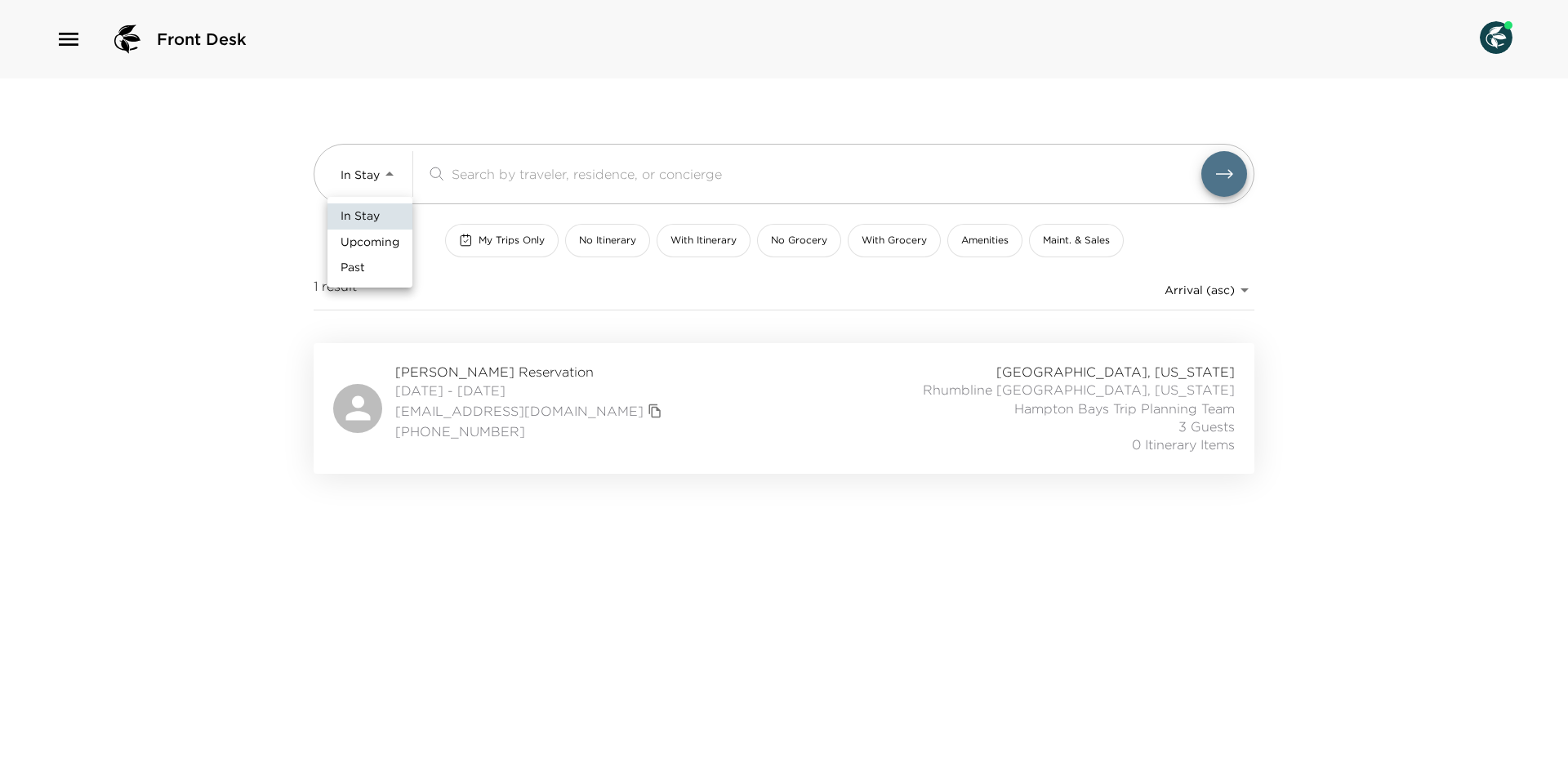
click at [387, 237] on span "Upcoming" at bounding box center [369, 243] width 58 height 16
type input "Upcoming"
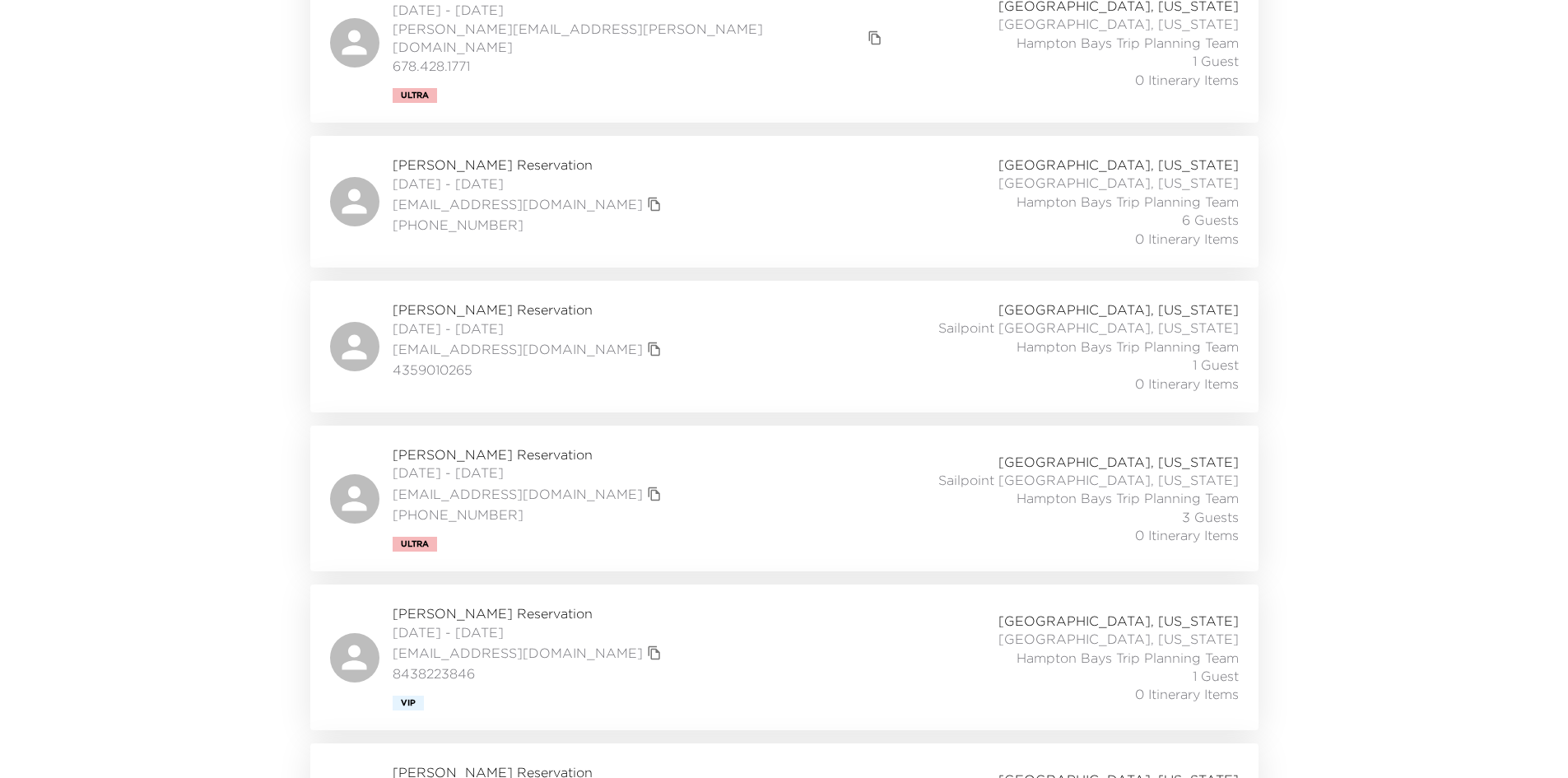
scroll to position [988, 0]
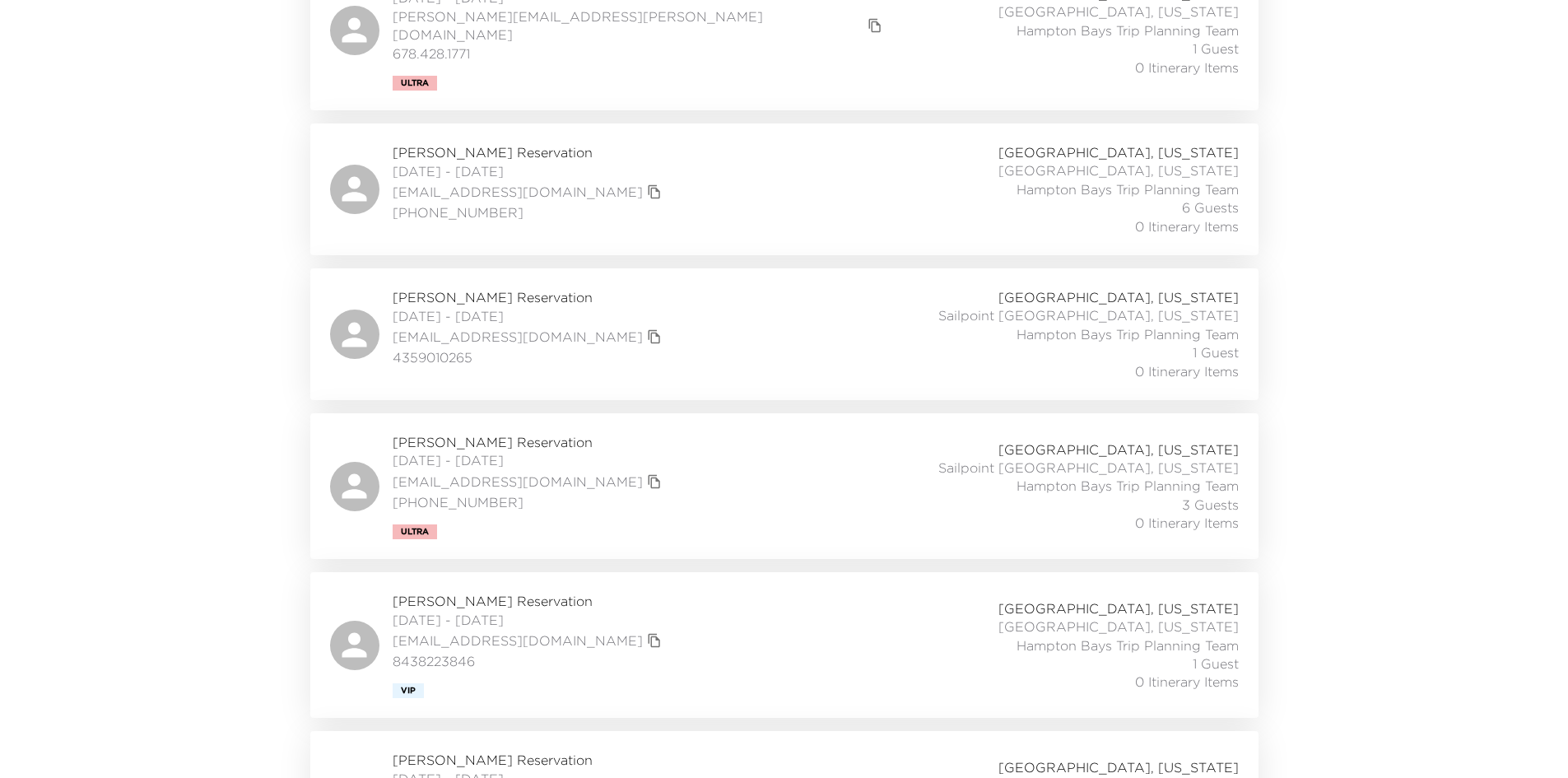
click at [503, 288] on span "Gray Larsen Reservation" at bounding box center [528, 297] width 273 height 18
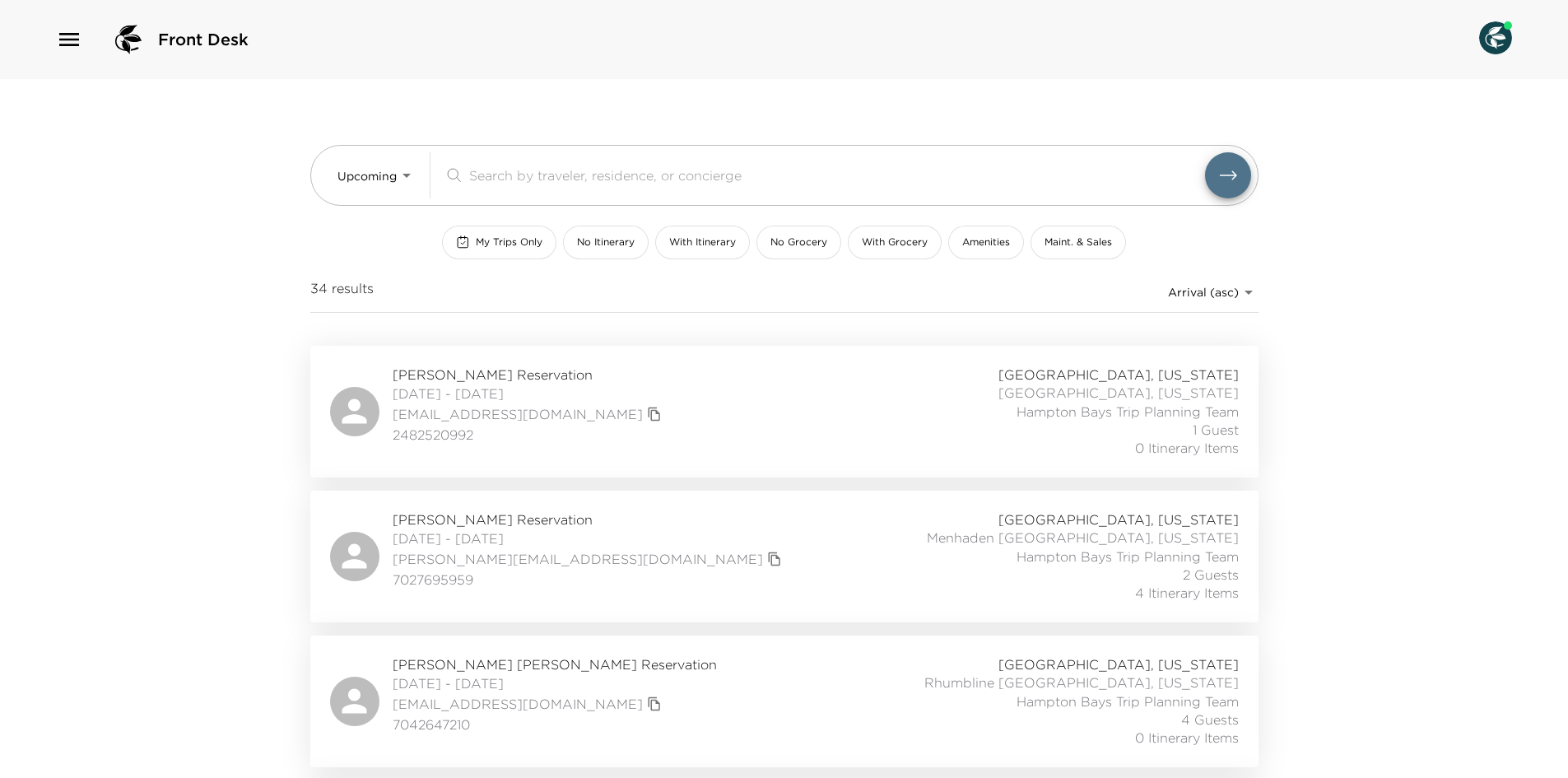
click at [537, 380] on span "Angela Misch Reservation" at bounding box center [528, 374] width 273 height 18
click at [503, 515] on span "Steve Mack Reservation" at bounding box center [588, 519] width 393 height 18
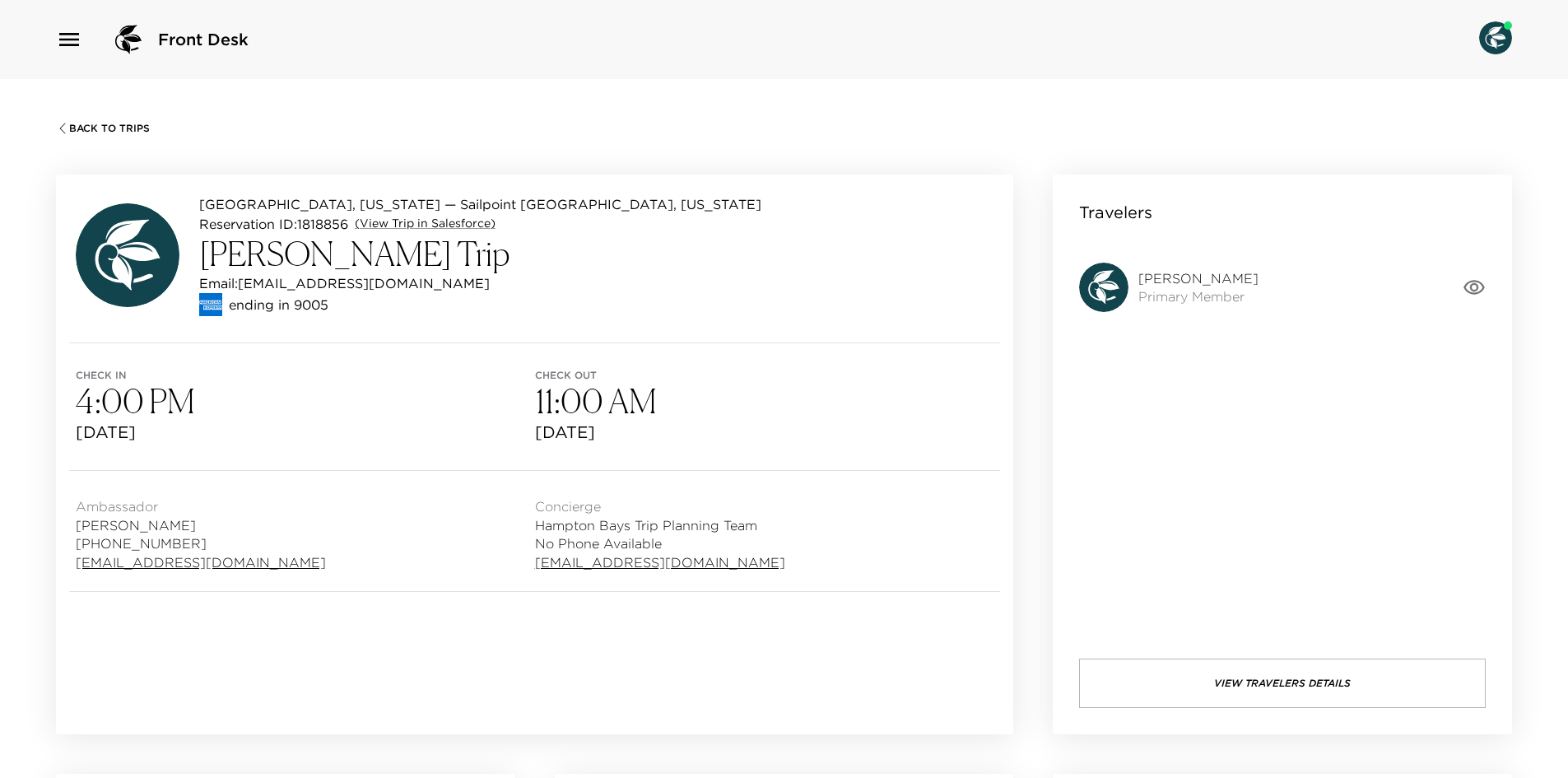
click at [1470, 284] on icon "button" at bounding box center [1474, 287] width 23 height 23
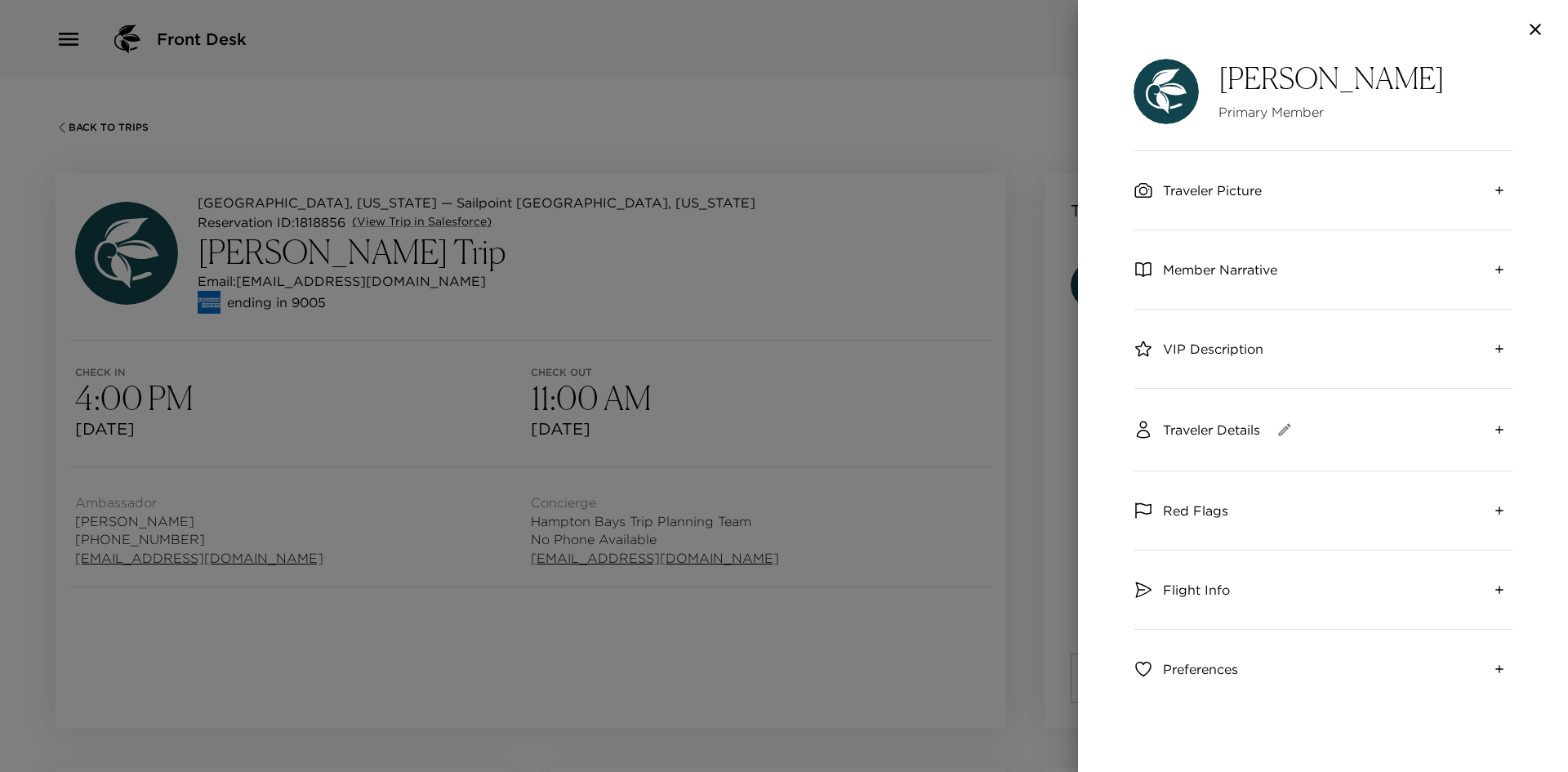
click at [1228, 424] on span "Traveler Details" at bounding box center [1211, 430] width 97 height 18
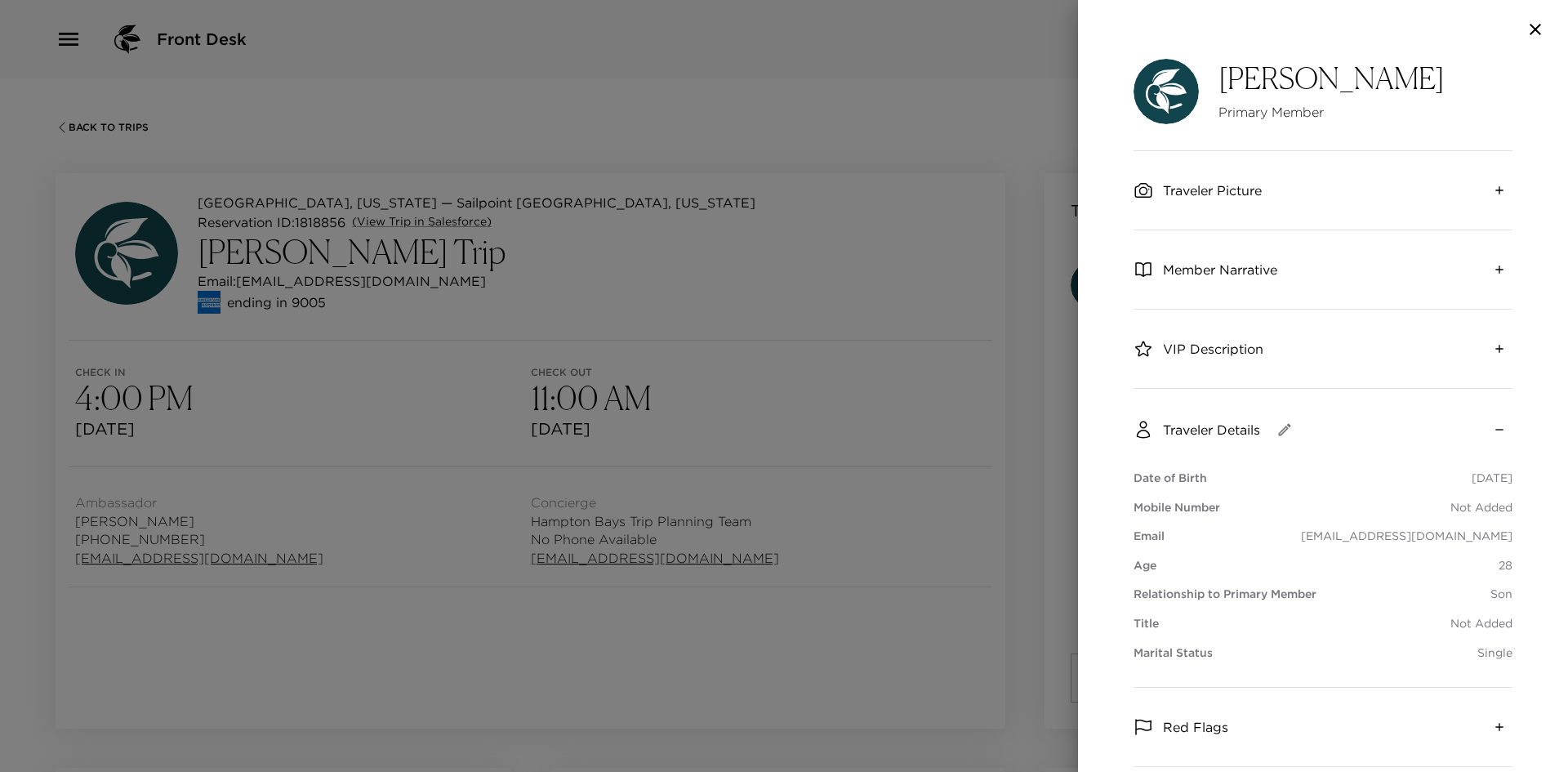
click at [922, 157] on div at bounding box center [784, 386] width 1568 height 772
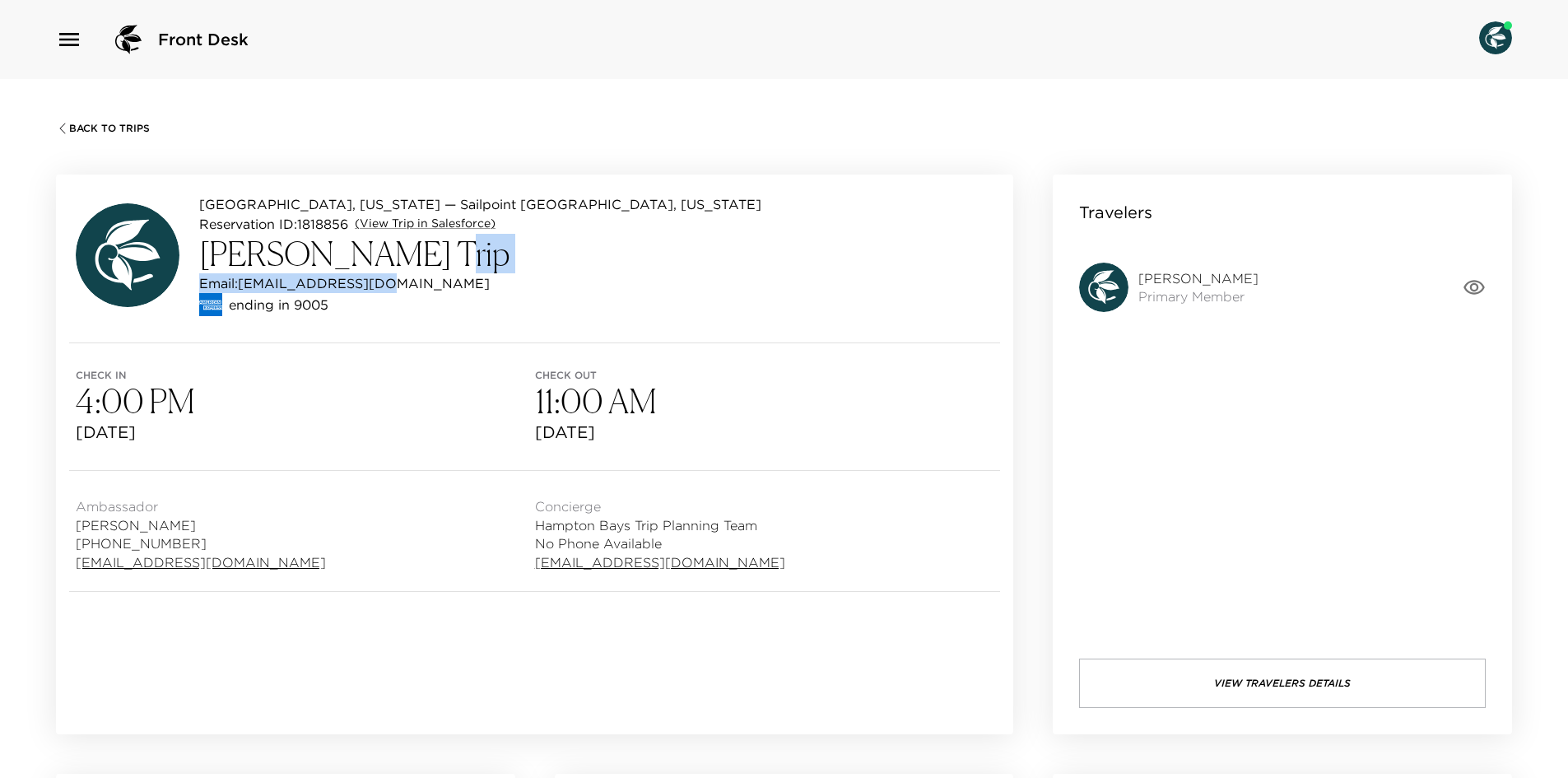
drag, startPoint x: 399, startPoint y: 272, endPoint x: 371, endPoint y: 281, distance: 29.4
click at [371, 281] on div "[GEOGRAPHIC_DATA], [US_STATE] — Sailpoint [GEOGRAPHIC_DATA], [US_STATE][GEOGRAP…" at bounding box center [480, 255] width 562 height 122
click at [425, 281] on div "Email: [EMAIL_ADDRESS][DOMAIN_NAME]" at bounding box center [480, 283] width 562 height 19
drag, startPoint x: 393, startPoint y: 281, endPoint x: 242, endPoint y: 291, distance: 151.3
click at [242, 291] on div "Email: [EMAIL_ADDRESS][DOMAIN_NAME]" at bounding box center [480, 283] width 562 height 19
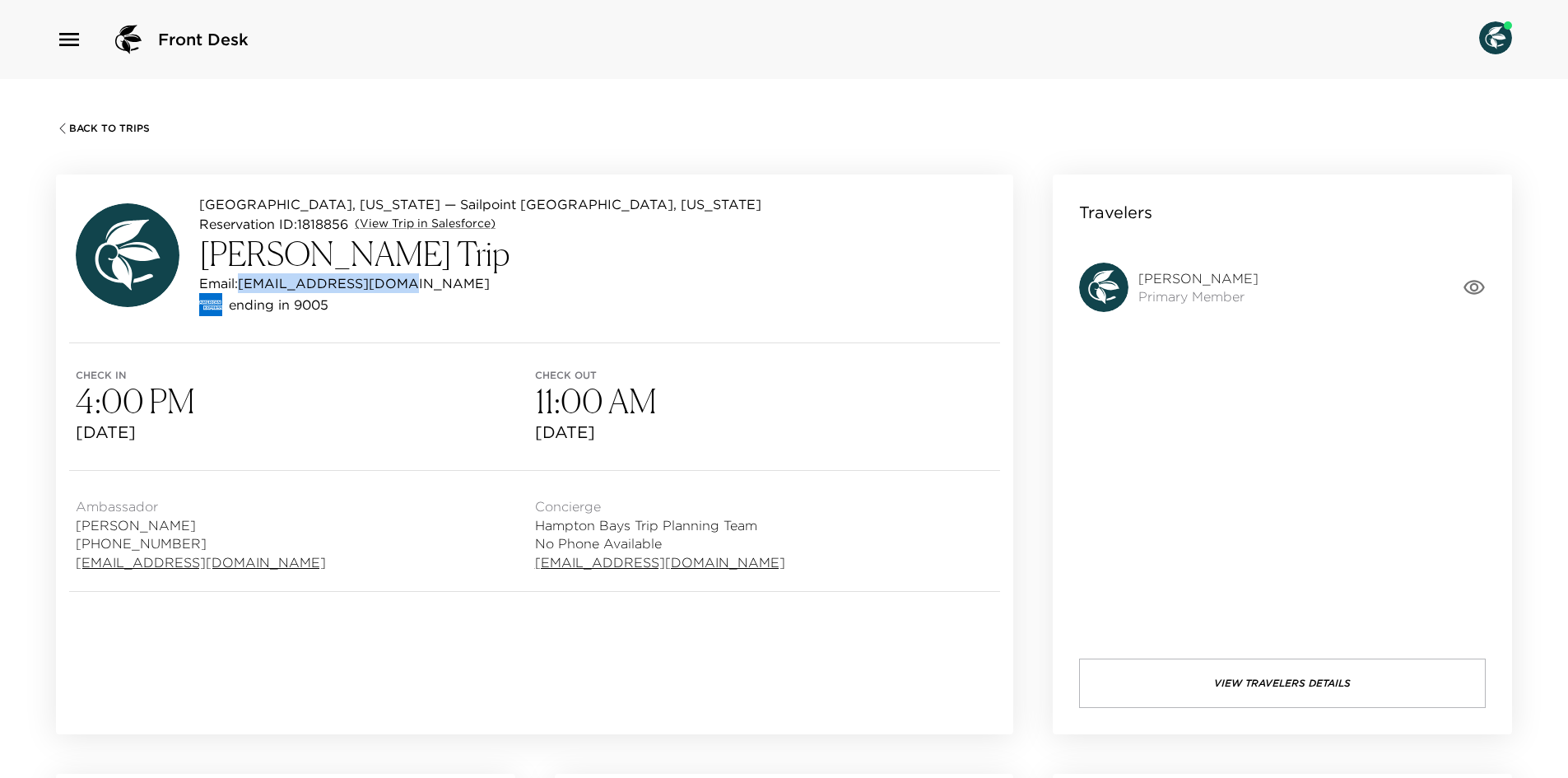
copy p "[EMAIL_ADDRESS][DOMAIN_NAME]"
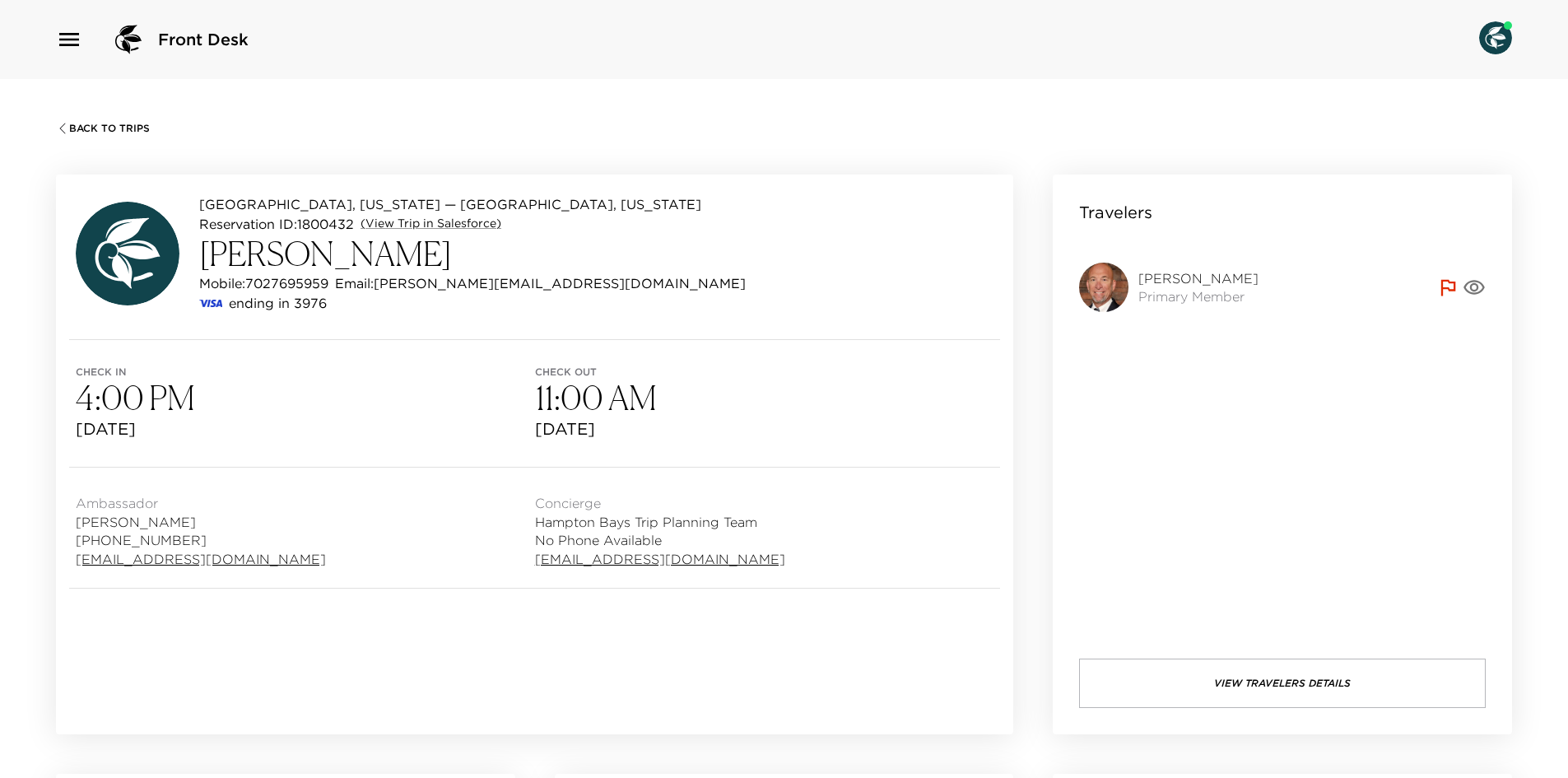
click at [864, 64] on div "Front Desk" at bounding box center [784, 40] width 1568 height 79
drag, startPoint x: 205, startPoint y: 249, endPoint x: 340, endPoint y: 249, distance: 135.0
click at [340, 249] on h3 "[PERSON_NAME]" at bounding box center [472, 253] width 547 height 40
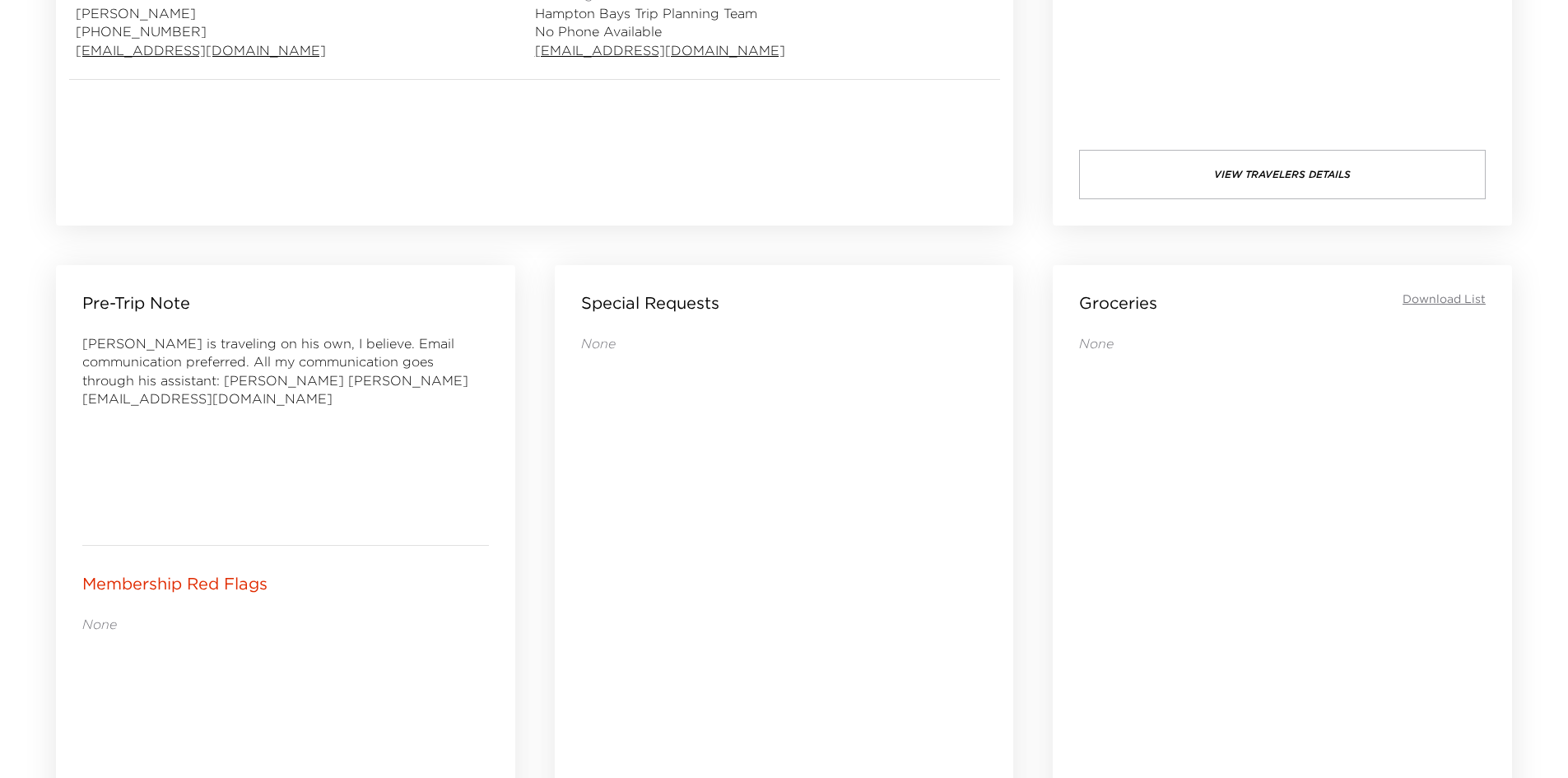
scroll to position [576, 0]
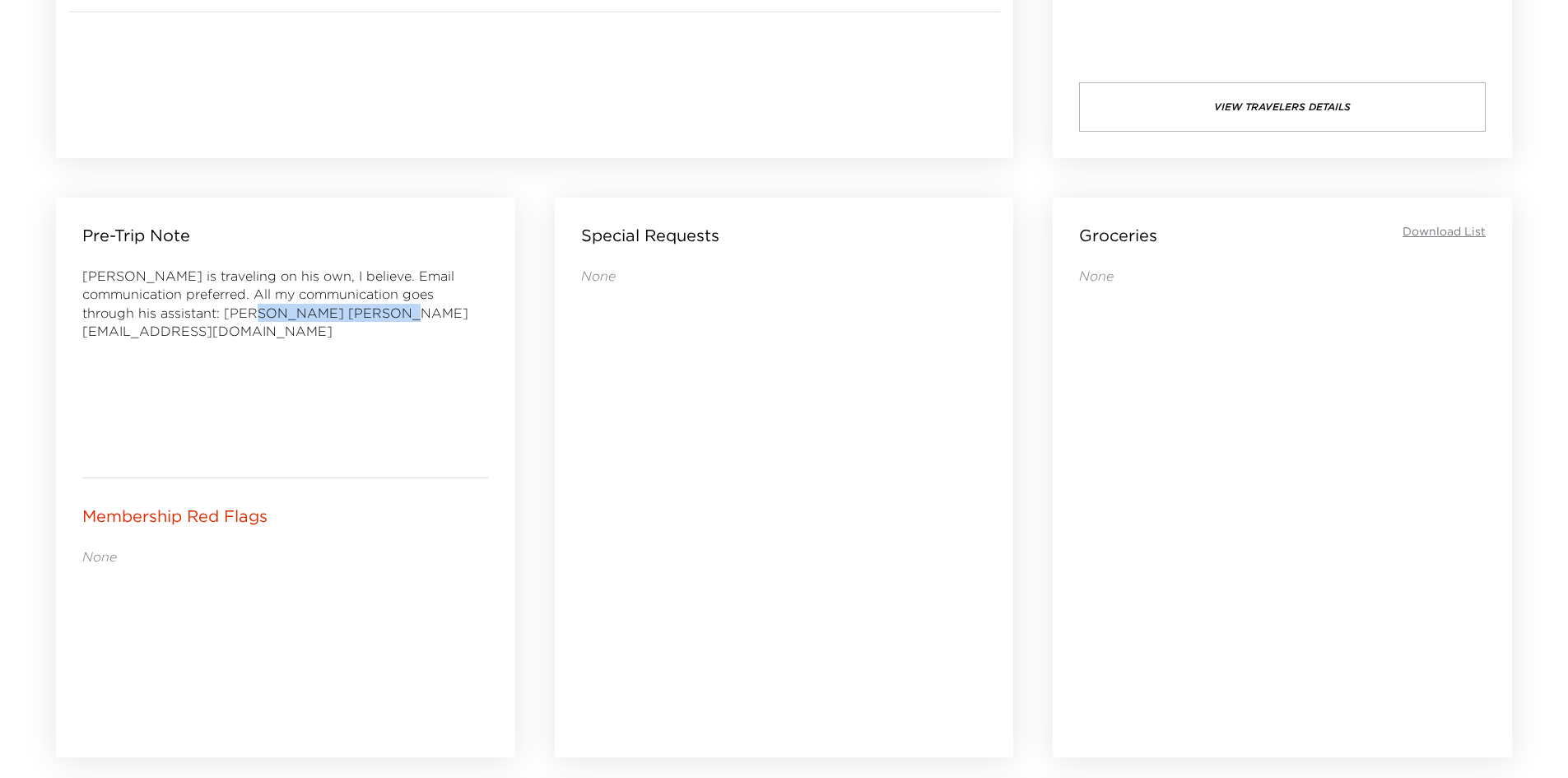
drag, startPoint x: 351, startPoint y: 314, endPoint x: 164, endPoint y: 337, distance: 188.4
click at [164, 337] on div "[PERSON_NAME] is traveling on his own, I believe. Email communication preferred…" at bounding box center [285, 359] width 407 height 185
click at [162, 352] on div "[PERSON_NAME] is traveling on his own, I believe. Email communication preferred…" at bounding box center [285, 359] width 407 height 185
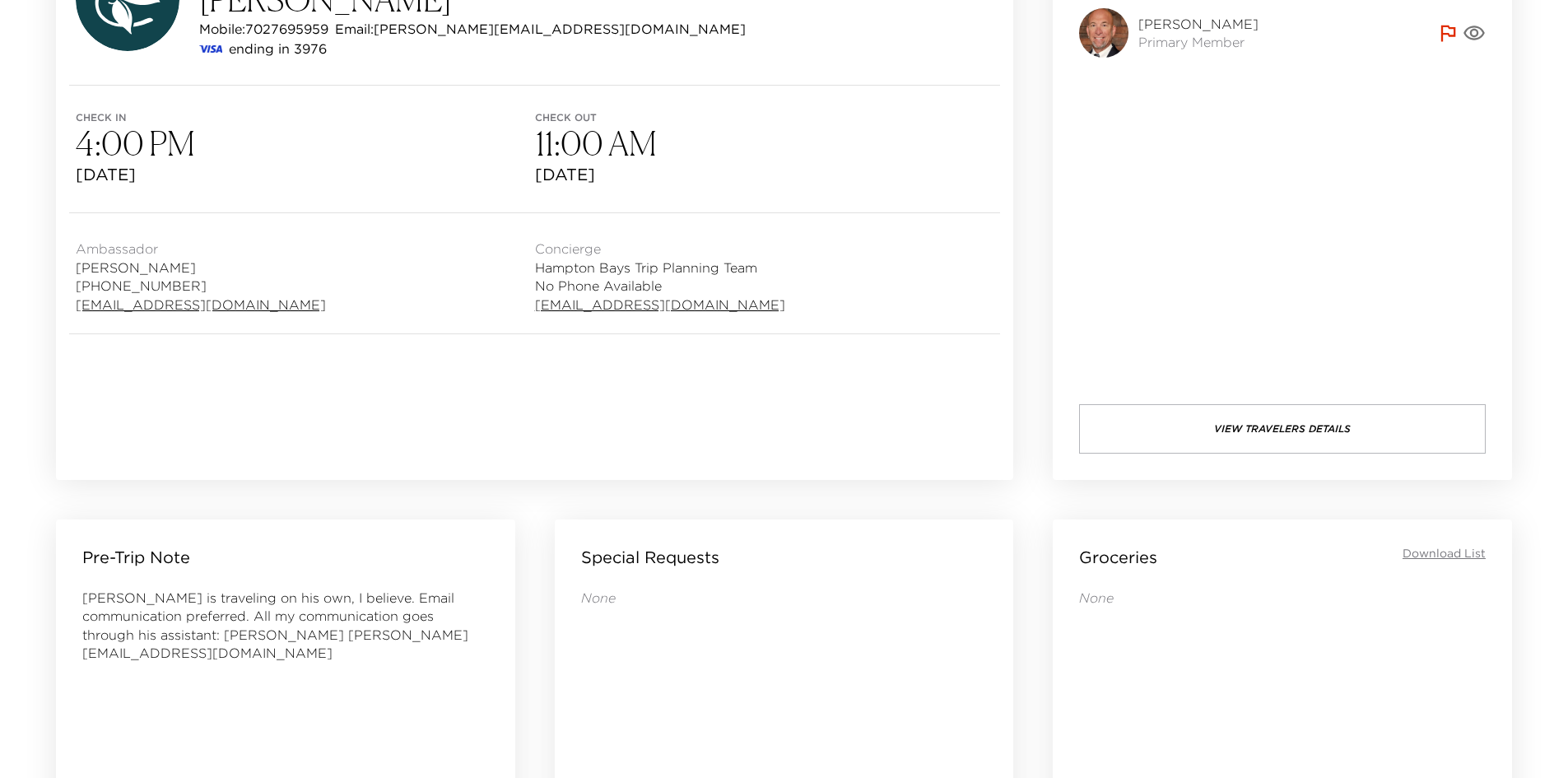
scroll to position [247, 0]
